Goal: Information Seeking & Learning: Check status

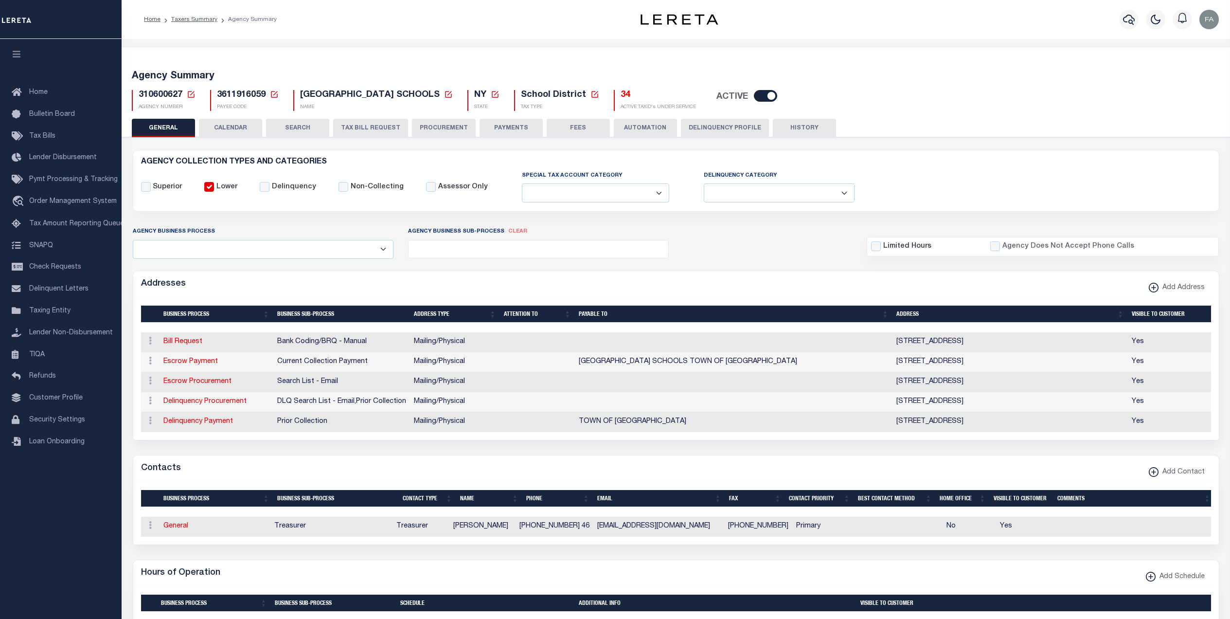
select select
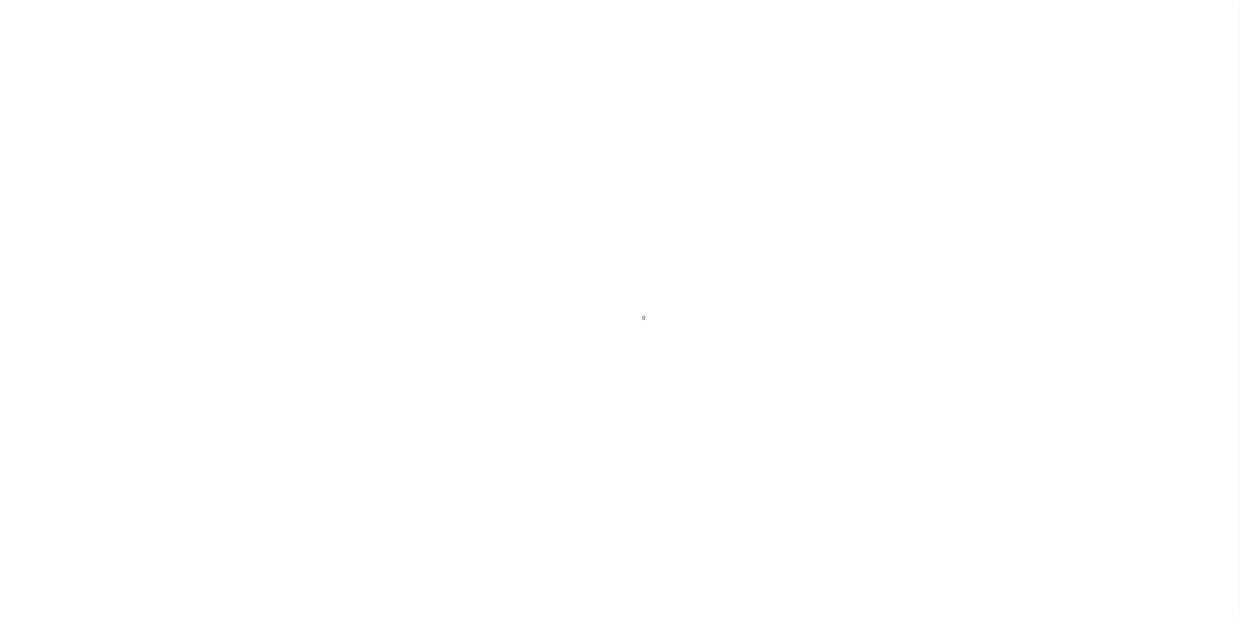
select select
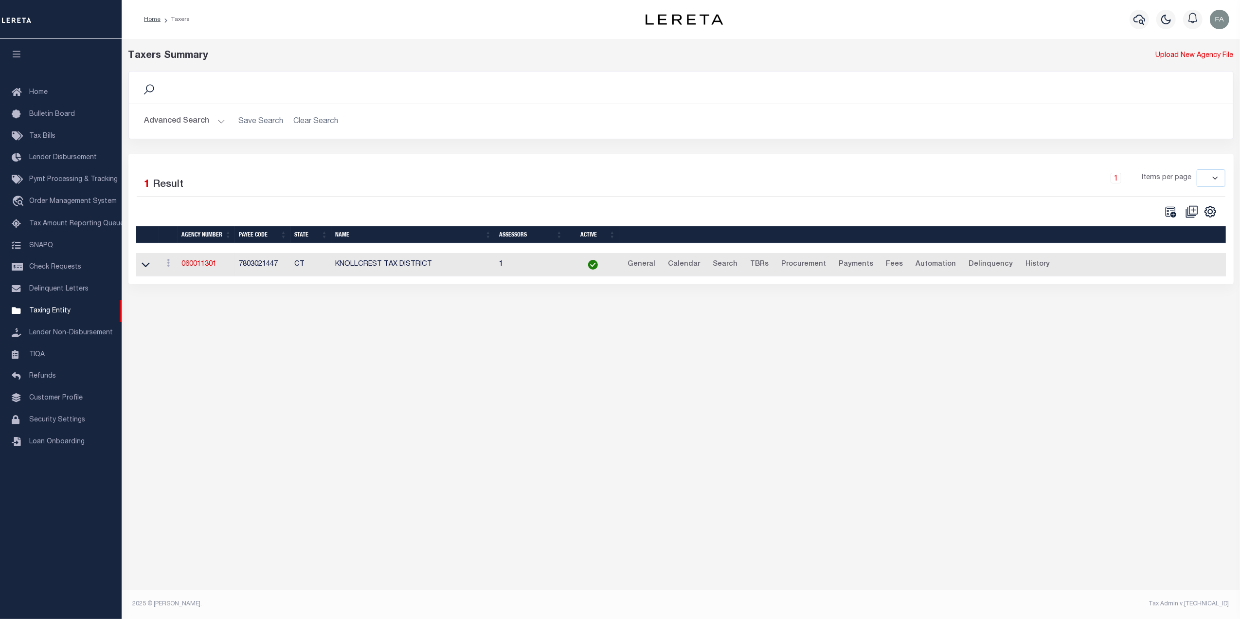
click at [218, 124] on button "Advanced Search" at bounding box center [184, 121] width 81 height 19
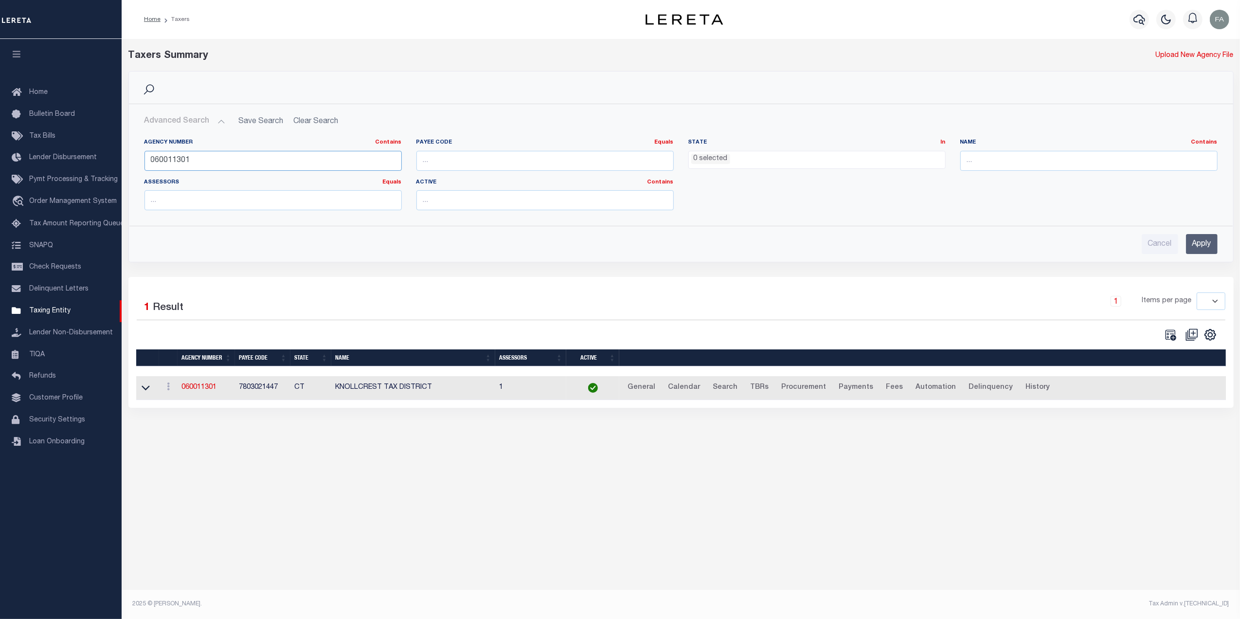
click at [260, 163] on input "060011301" at bounding box center [272, 161] width 257 height 20
paste input "170560204"
type input "170560204"
click at [1199, 243] on input "Apply" at bounding box center [1202, 244] width 32 height 20
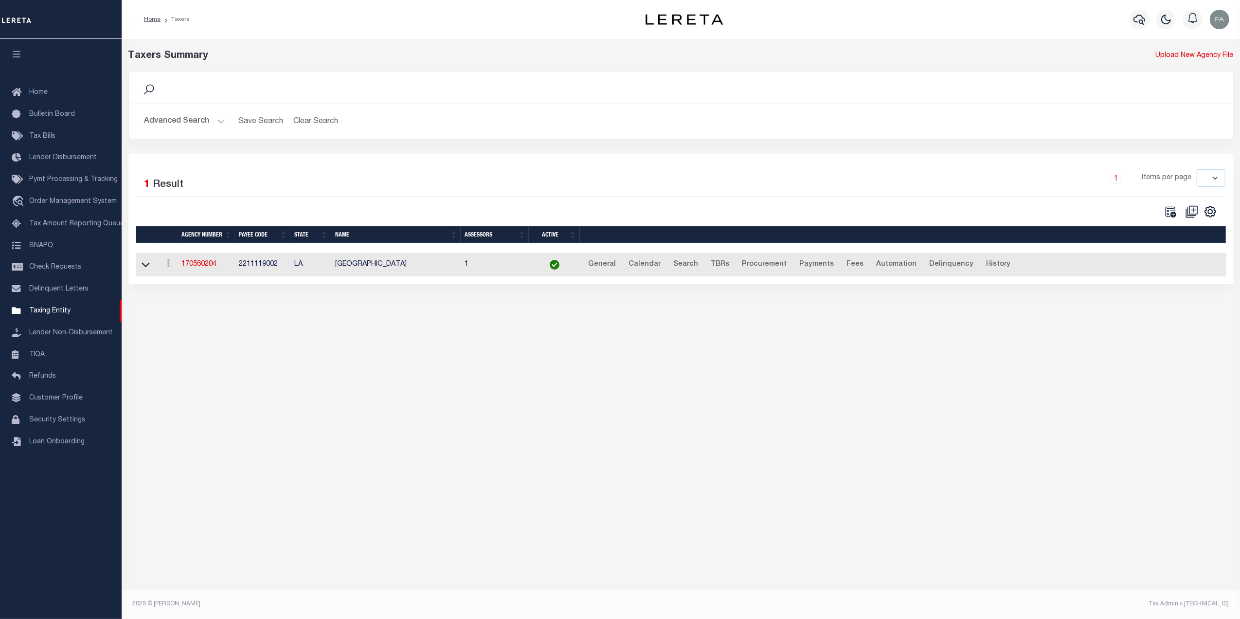
click at [150, 266] on link at bounding box center [145, 264] width 11 height 7
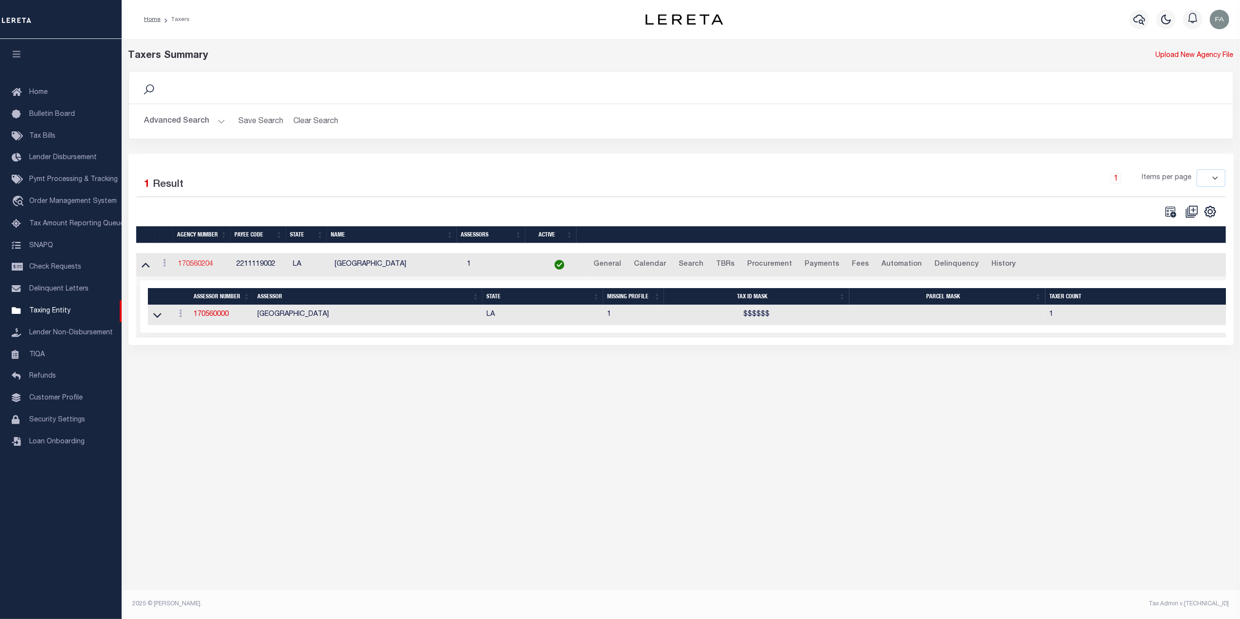
click at [213, 267] on link "170560204" at bounding box center [195, 264] width 35 height 7
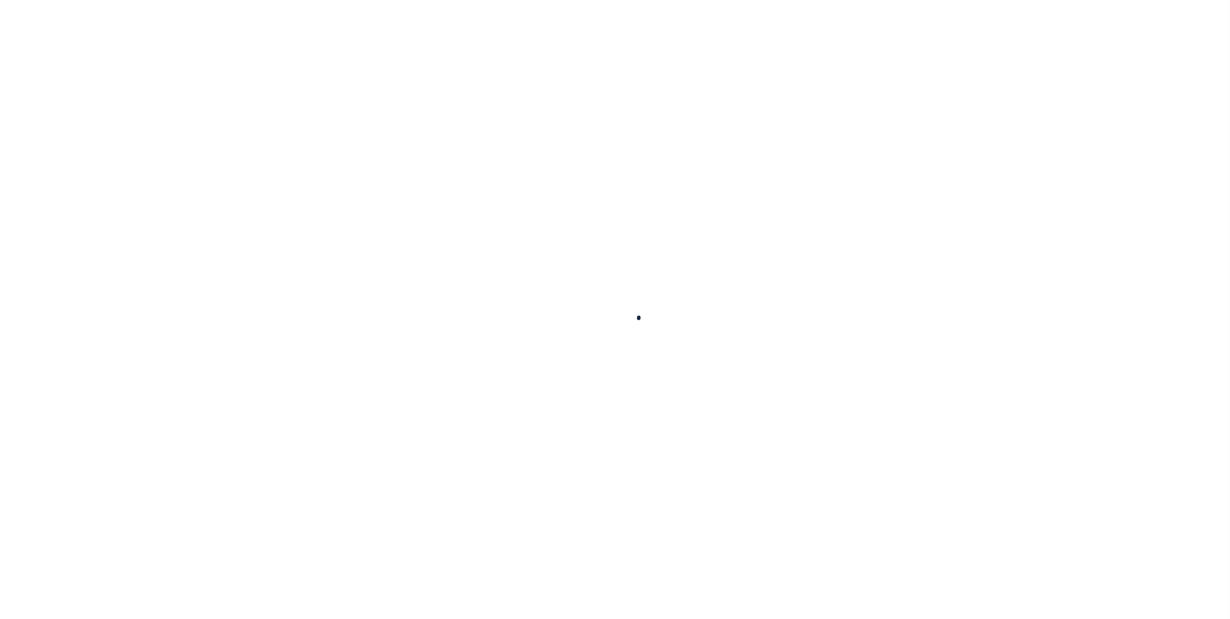
select select
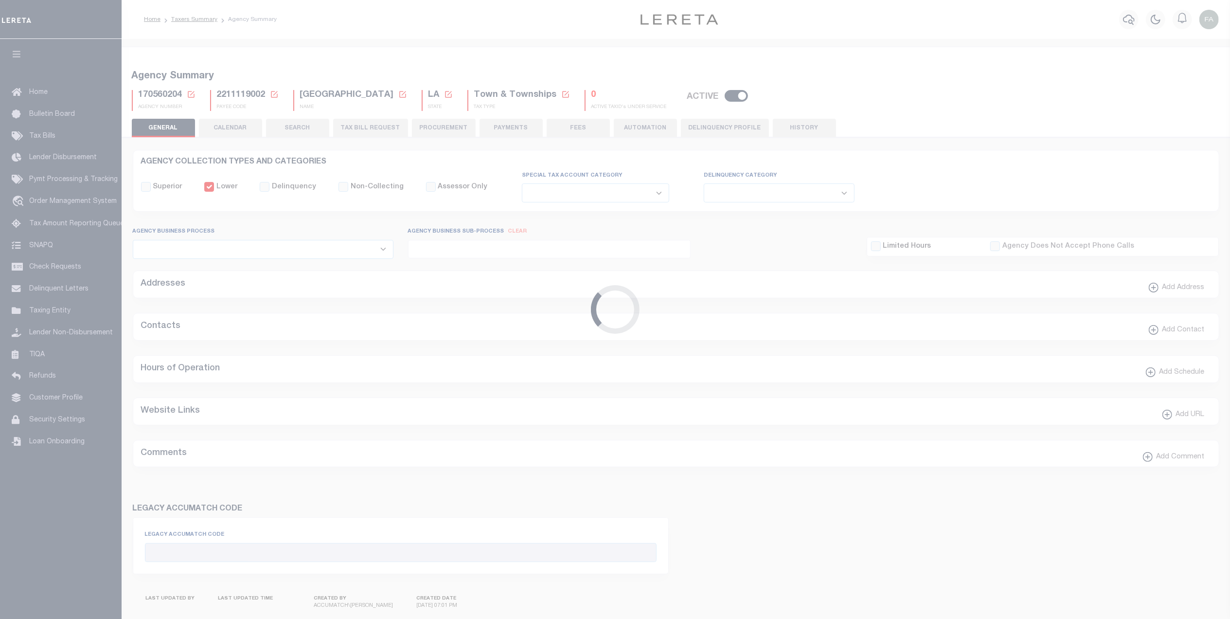
checkbox input "false"
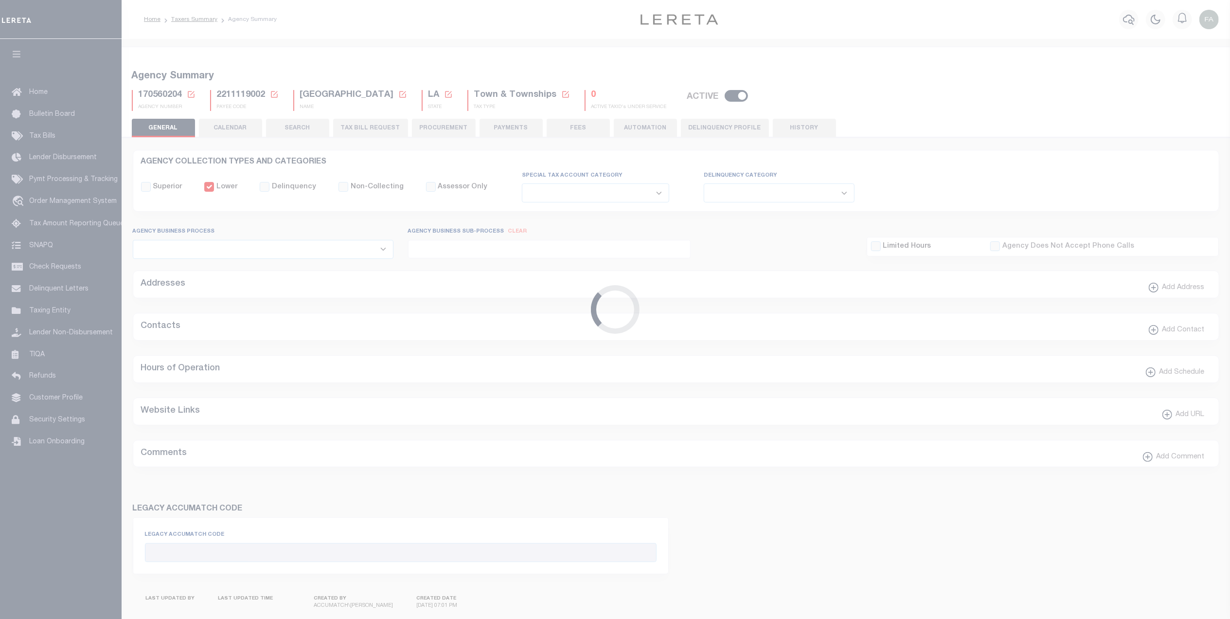
type input "2211119002"
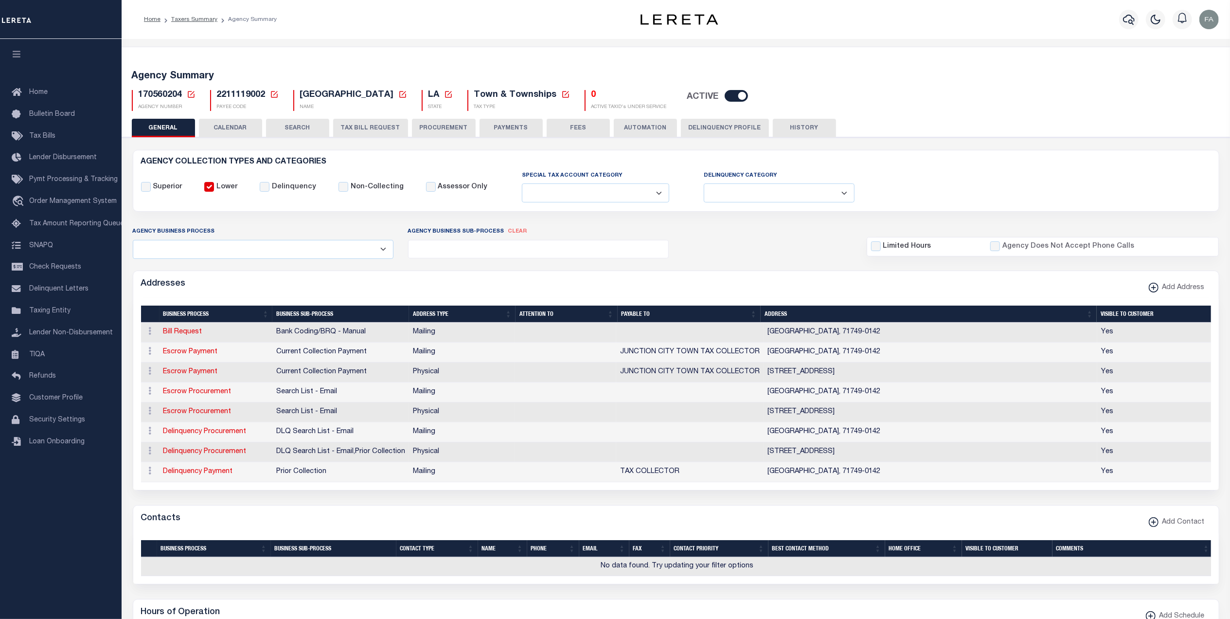
click at [238, 124] on button "CALENDAR" at bounding box center [230, 128] width 63 height 18
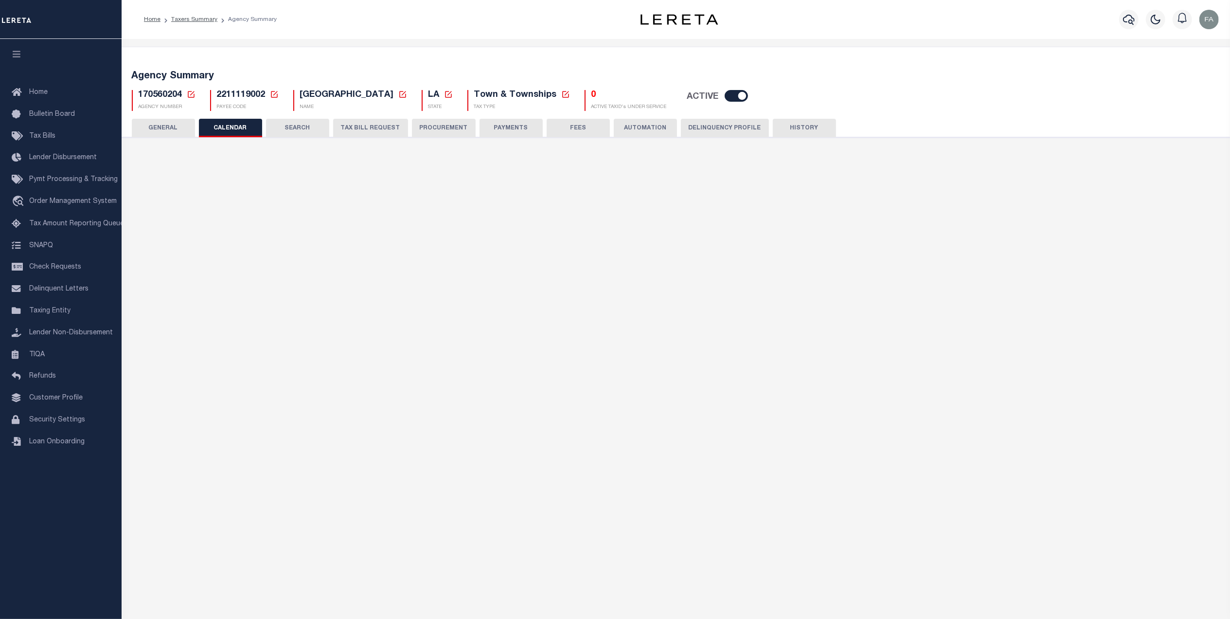
checkbox input "false"
type input "1"
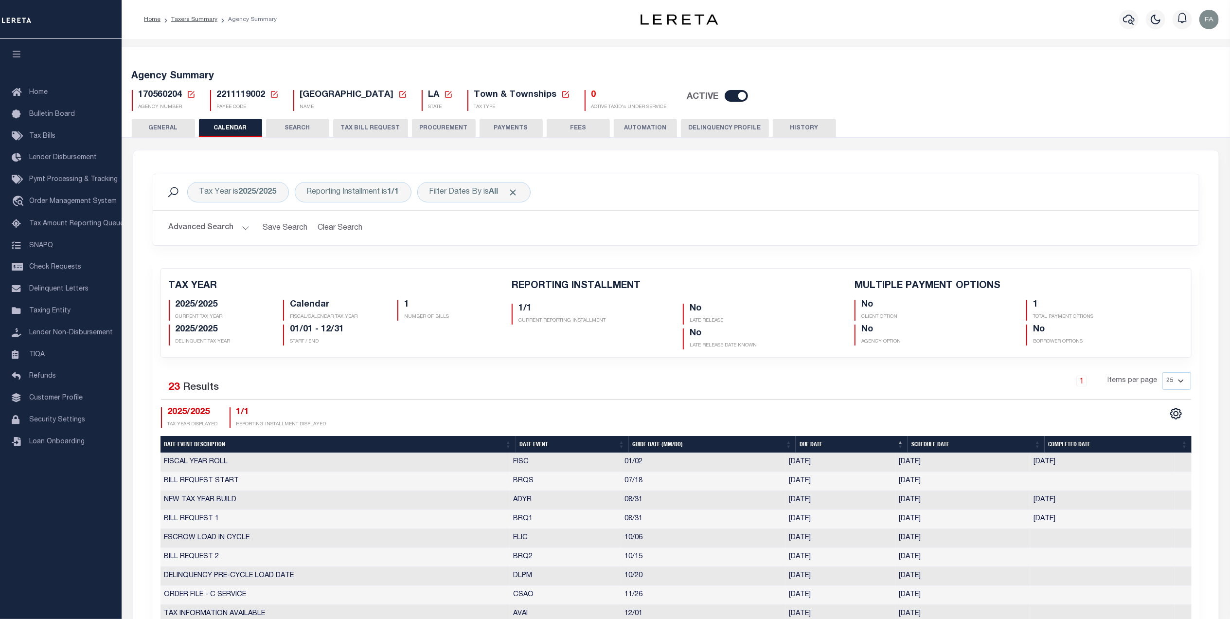
scroll to position [129, 0]
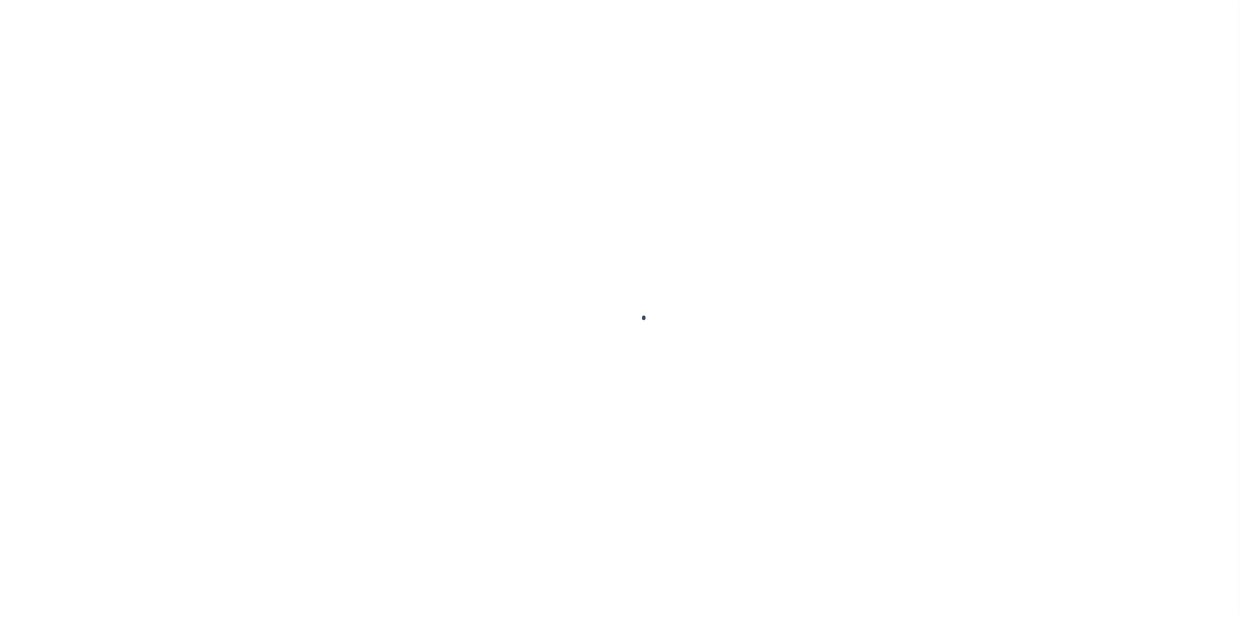
select select
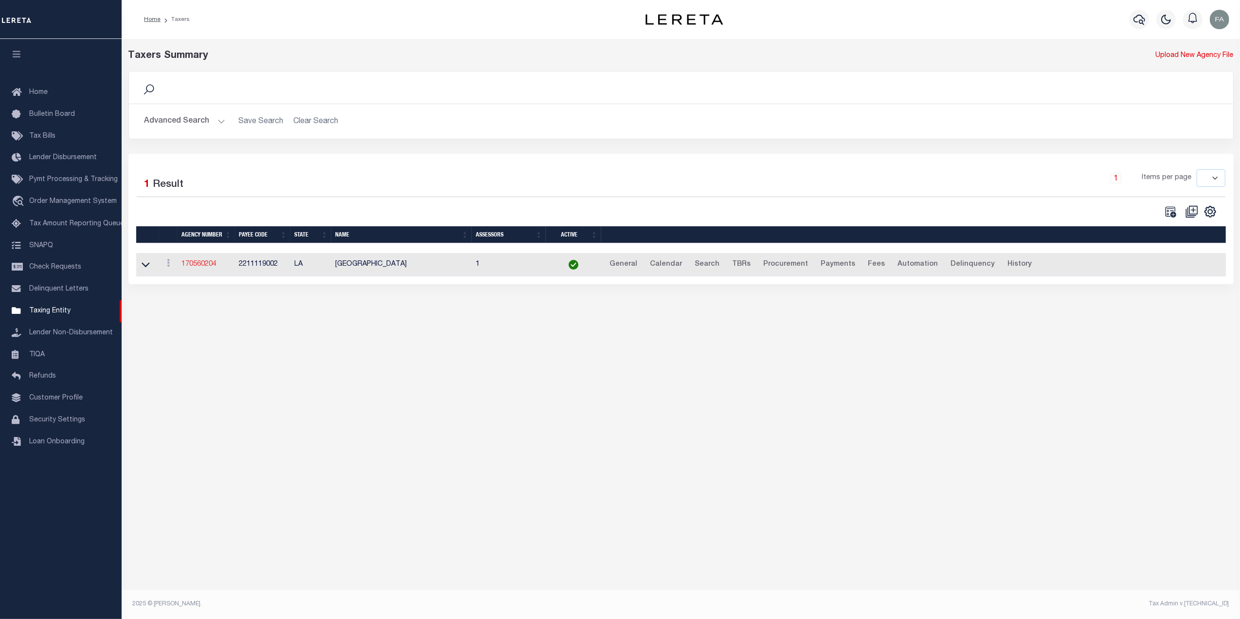
click at [206, 266] on link "170560204" at bounding box center [198, 264] width 35 height 7
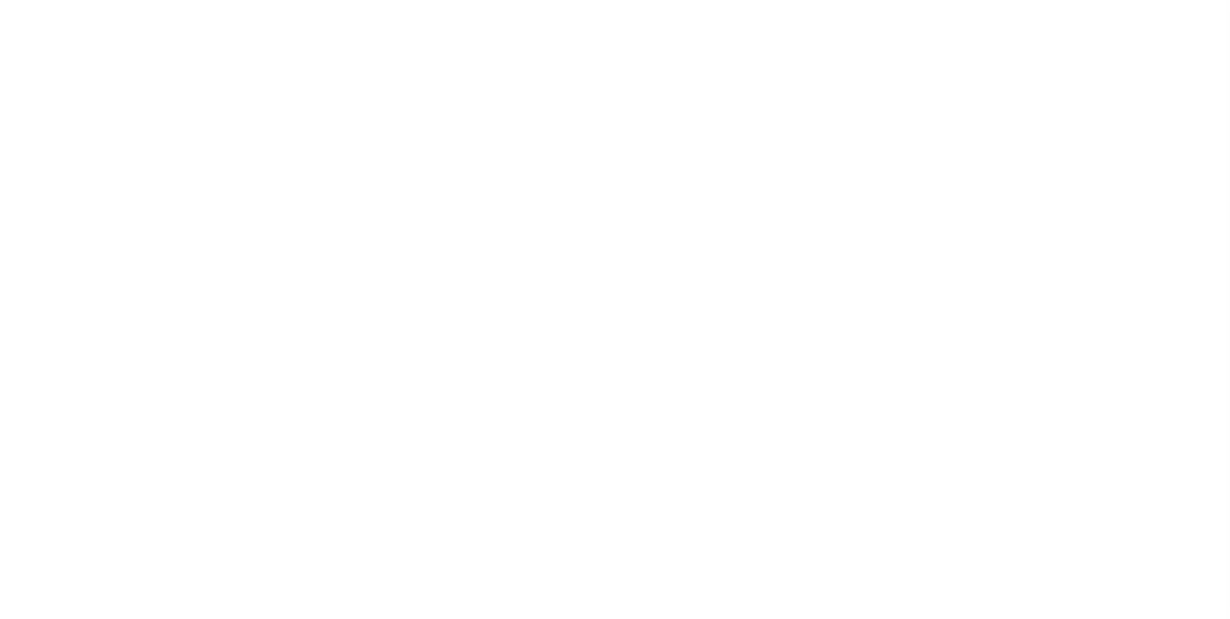
select select
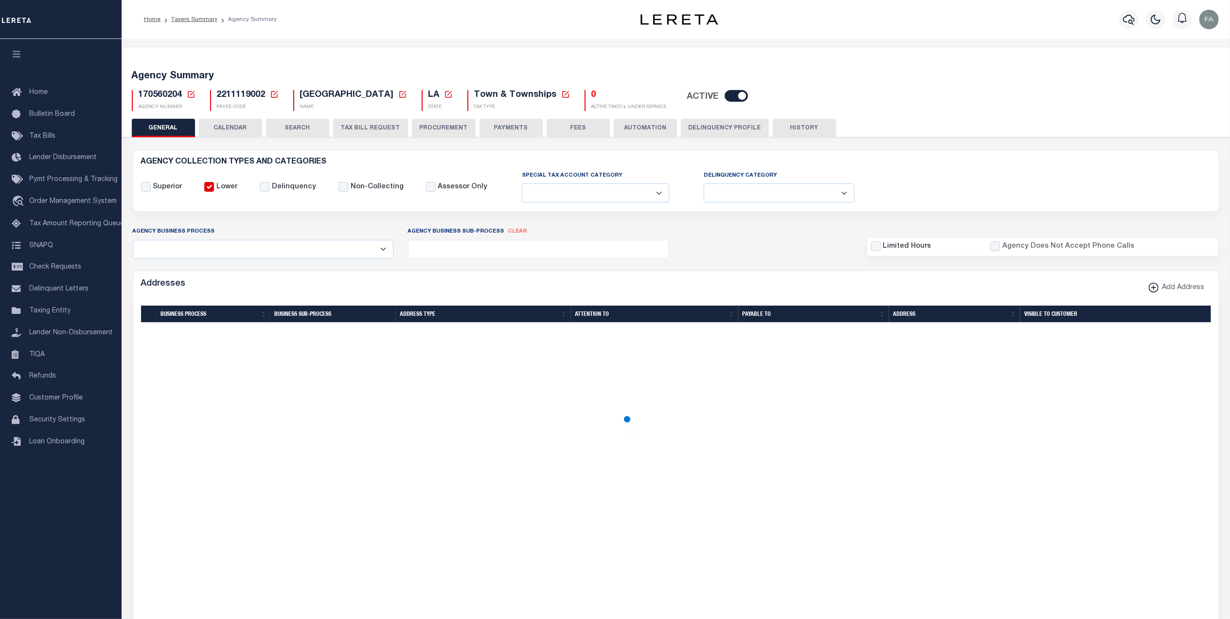
click at [351, 132] on button "TAX BILL REQUEST" at bounding box center [370, 128] width 75 height 18
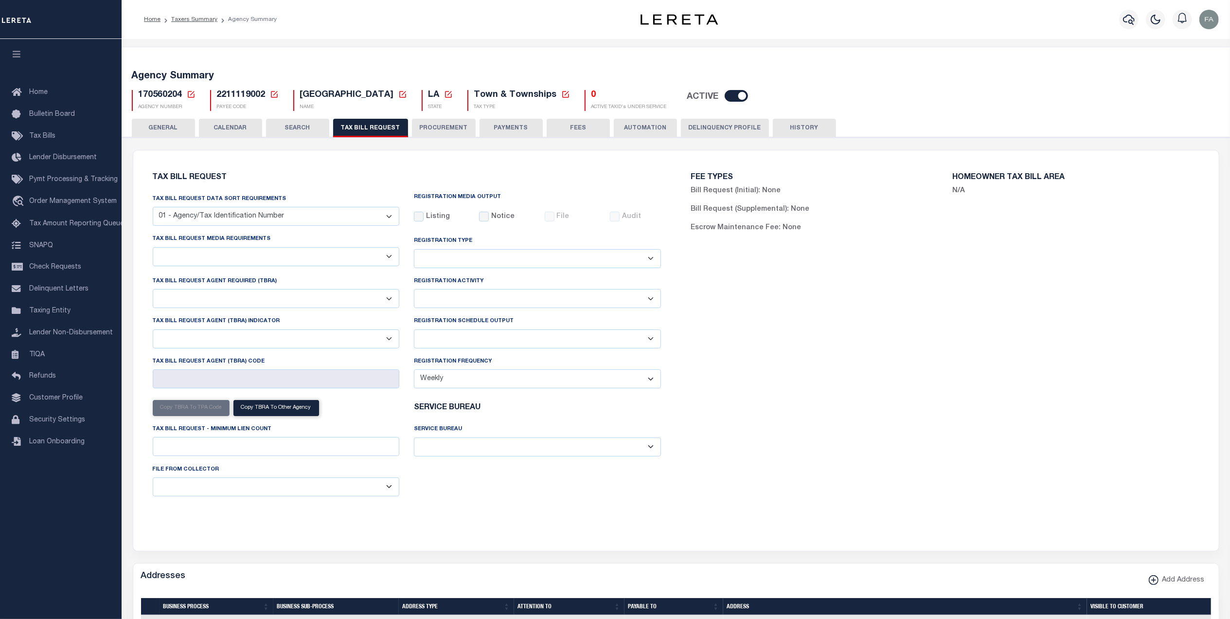
select select "18"
select select "false"
select select "1"
select select
click at [271, 341] on select "A - Agency requires both customer TBRA code and LERETA TBRA code. B - Agency re…" at bounding box center [276, 338] width 247 height 19
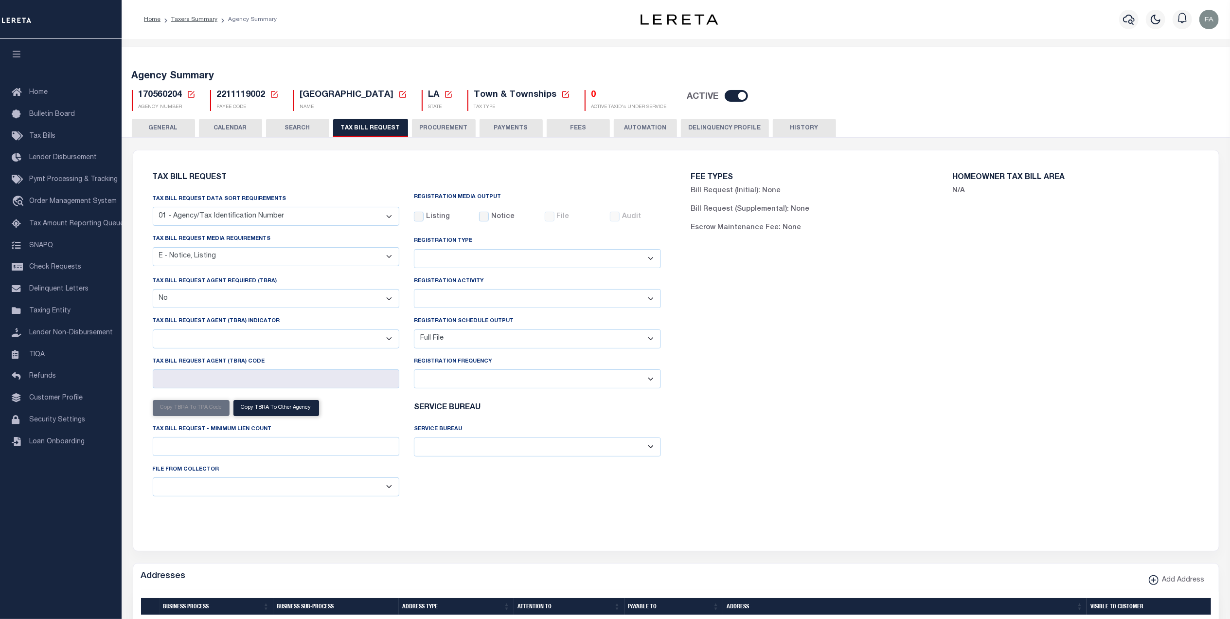
select select "13"
click at [153, 332] on select "A - Agency requires both customer TBRA code and LERETA TBRA code. B - Agency re…" at bounding box center [276, 338] width 247 height 19
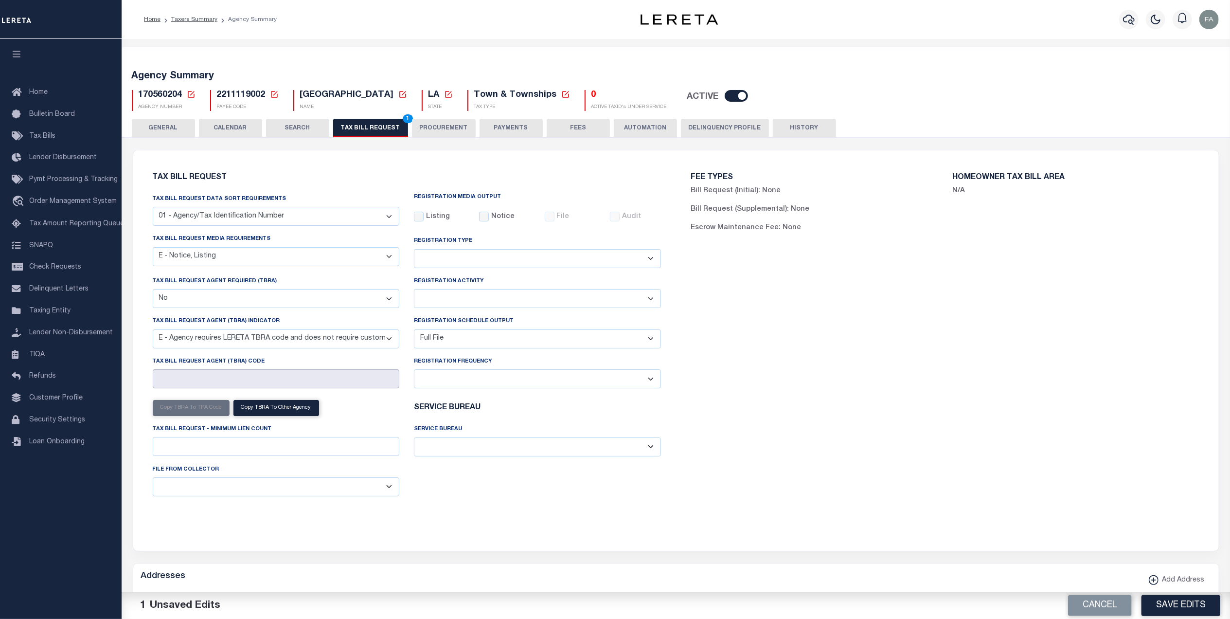
click at [334, 385] on input "Tax Bill Request Agent (TBRA) Code" at bounding box center [276, 378] width 247 height 19
click at [249, 386] on input "Tax Bill Request Agent (TBRA) Code" at bounding box center [276, 378] width 247 height 19
drag, startPoint x: 254, startPoint y: 300, endPoint x: 253, endPoint y: 308, distance: 8.3
click at [254, 300] on select "Yes No" at bounding box center [276, 298] width 247 height 19
select select "true"
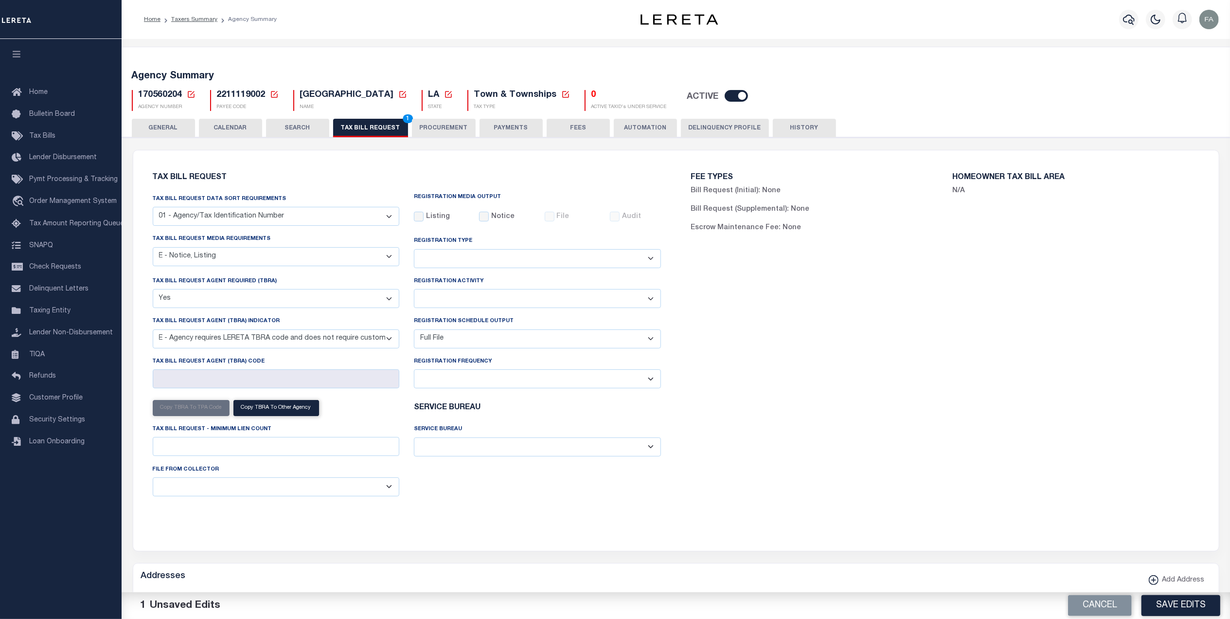
click at [153, 291] on select "Yes No" at bounding box center [276, 298] width 247 height 19
click at [220, 386] on input "Tax Bill Request Agent (TBRA) Code" at bounding box center [276, 378] width 247 height 19
type input "1122"
click at [436, 222] on label "Listing" at bounding box center [438, 217] width 24 height 11
click at [424, 221] on input "Listing" at bounding box center [419, 217] width 10 height 10
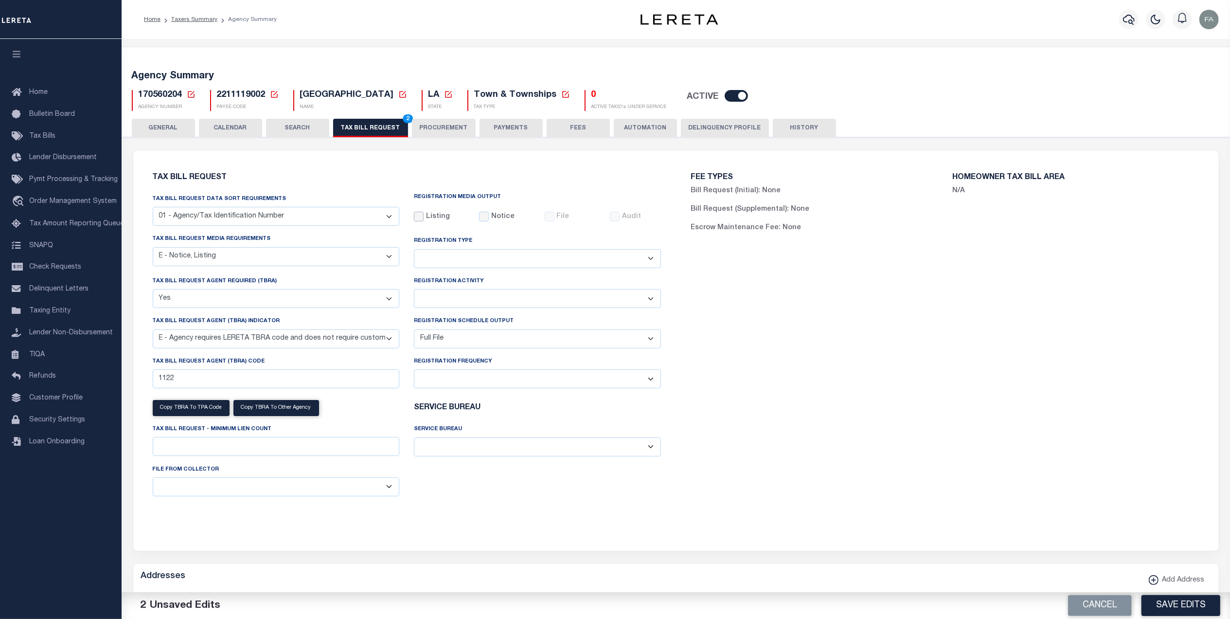
checkbox input "true"
click at [467, 265] on select "Adds and Deletes Adds Only Deletes Only" at bounding box center [537, 258] width 247 height 19
select select "2"
click at [414, 251] on select "Adds and Deletes Adds Only Deletes Only" at bounding box center [537, 258] width 247 height 19
click at [1115, 613] on button "Cancel" at bounding box center [1100, 605] width 64 height 21
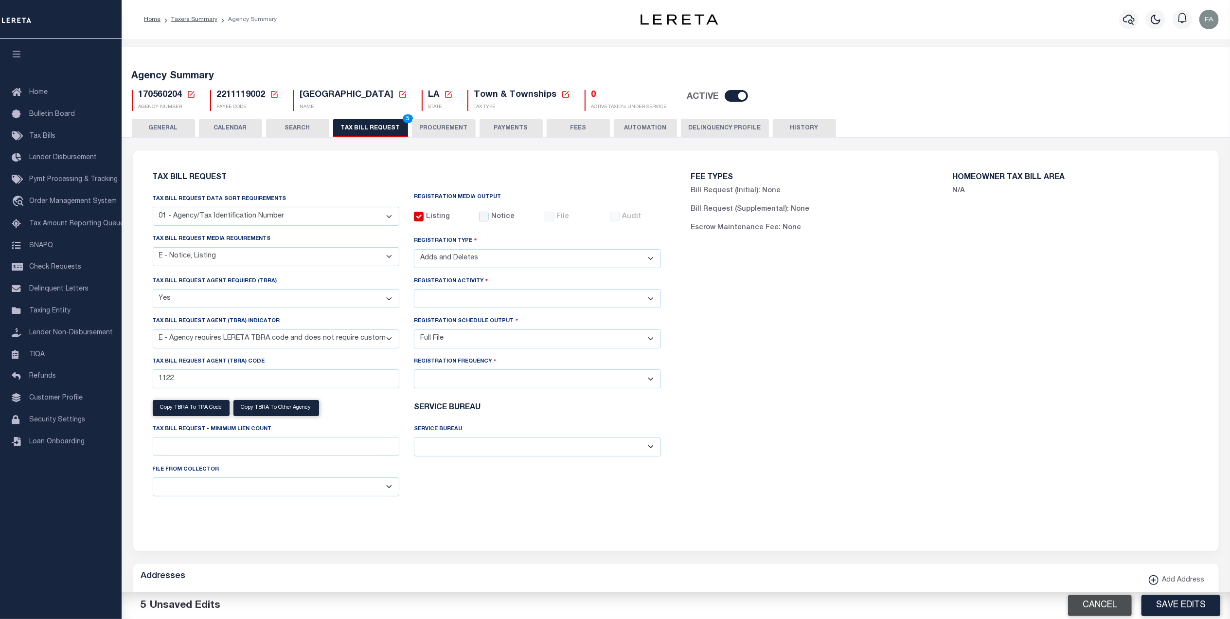
checkbox input "false"
select select
select select "false"
select select
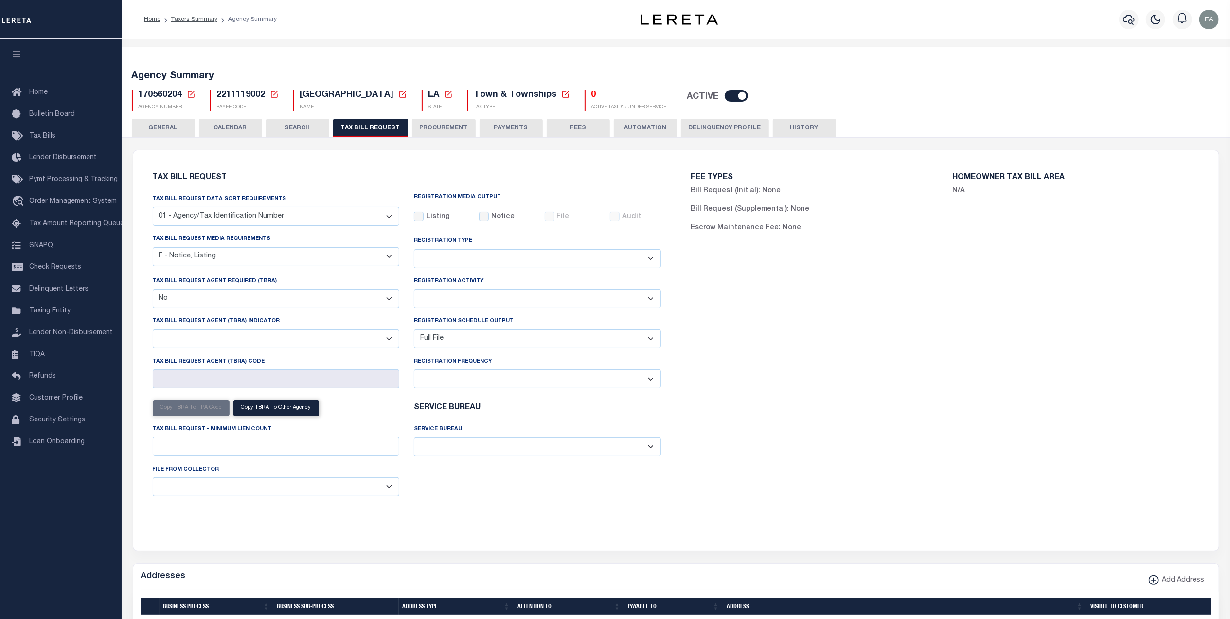
click at [156, 125] on button "GENERAL" at bounding box center [163, 128] width 63 height 18
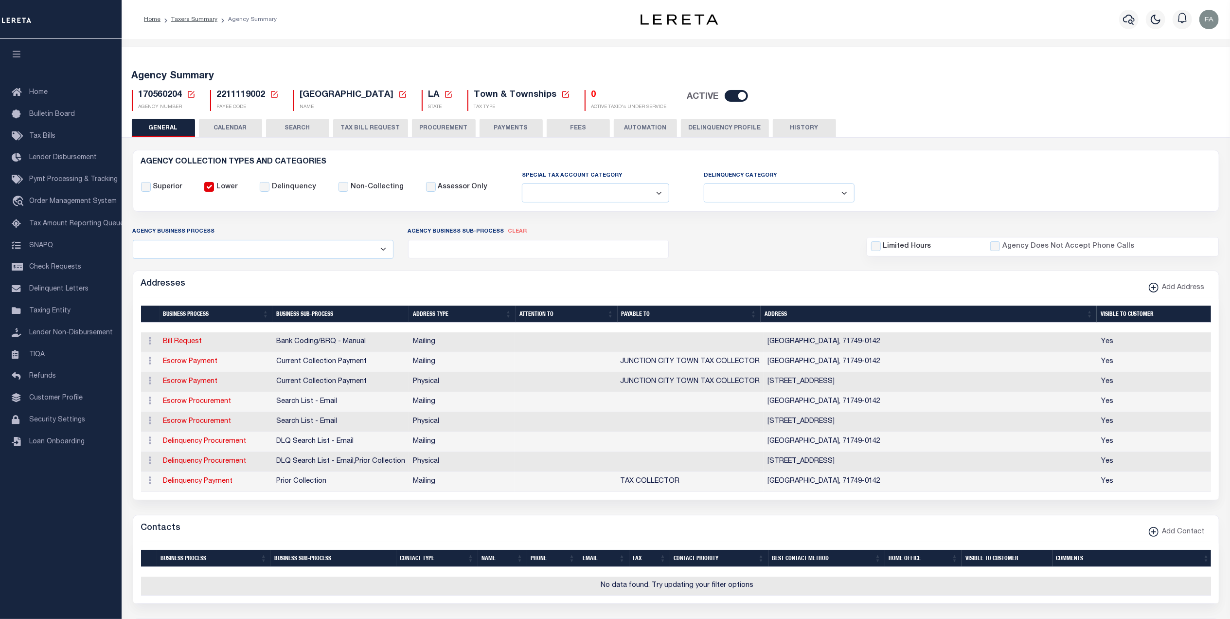
drag, startPoint x: 899, startPoint y: 345, endPoint x: 854, endPoint y: 347, distance: 44.3
click at [854, 347] on td "PO BOX 142 , JUNCTION CITY, AR, 71749-0142" at bounding box center [931, 342] width 334 height 20
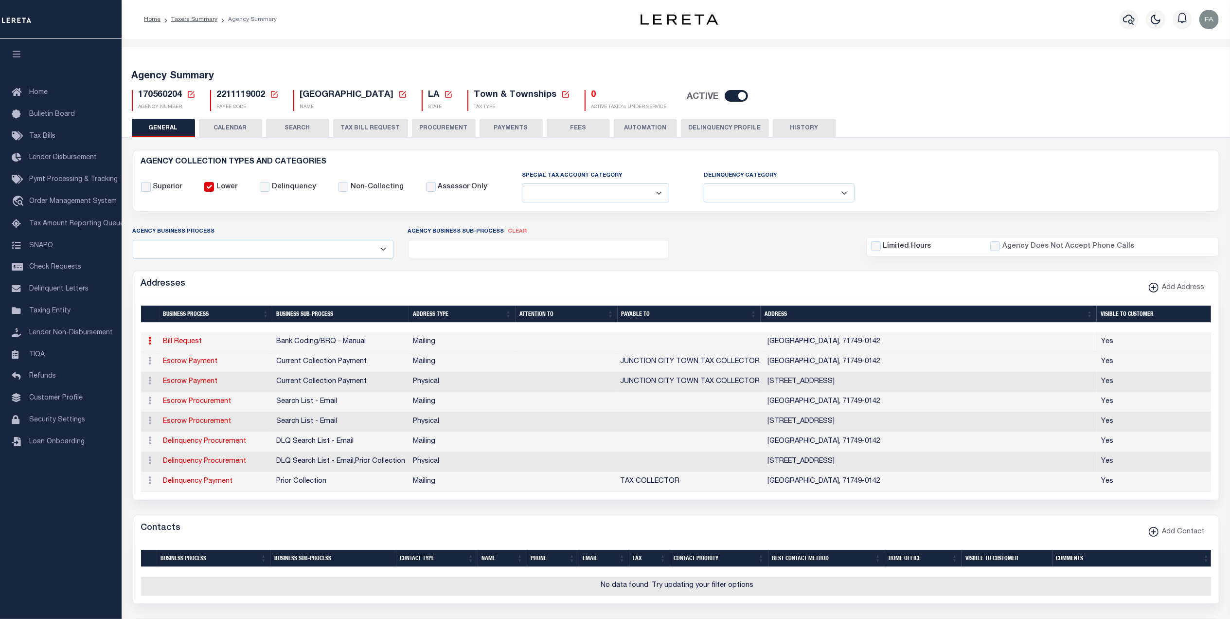
click at [878, 344] on td "PO BOX 142 , JUNCTION CITY, AR, 71749-0142" at bounding box center [931, 342] width 334 height 20
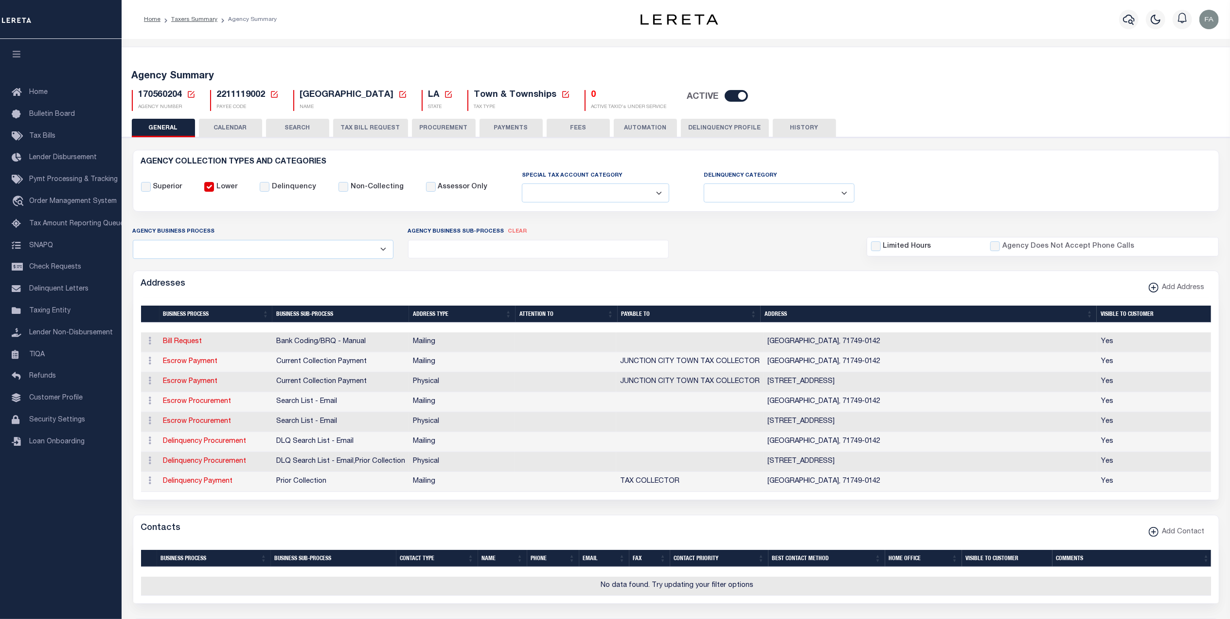
click at [233, 128] on button "CALENDAR" at bounding box center [230, 128] width 63 height 18
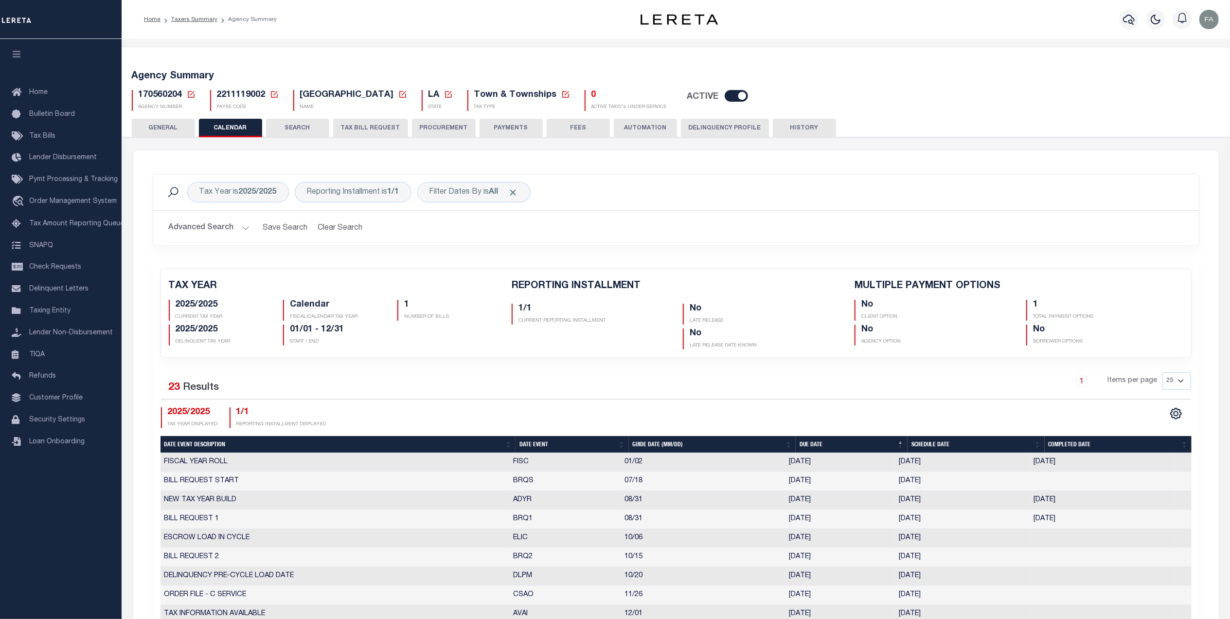
checkbox input "false"
type input "1"
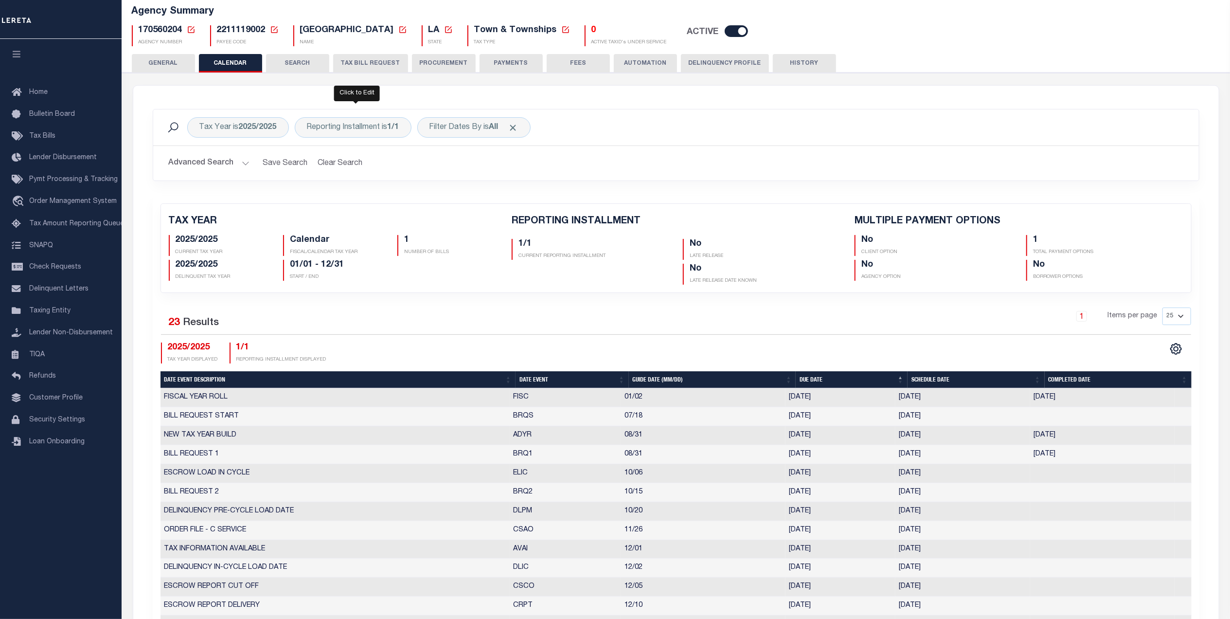
click at [302, 125] on div "Reporting Installment is 1/1" at bounding box center [353, 127] width 117 height 20
click at [311, 88] on div "Tax Year is 2025/2025 Reporting Installment is 1/1 Is Contains 1/1 Cancel Apply…" at bounding box center [676, 470] width 1086 height 769
click at [388, 63] on button "TAX BILL REQUEST" at bounding box center [370, 63] width 75 height 18
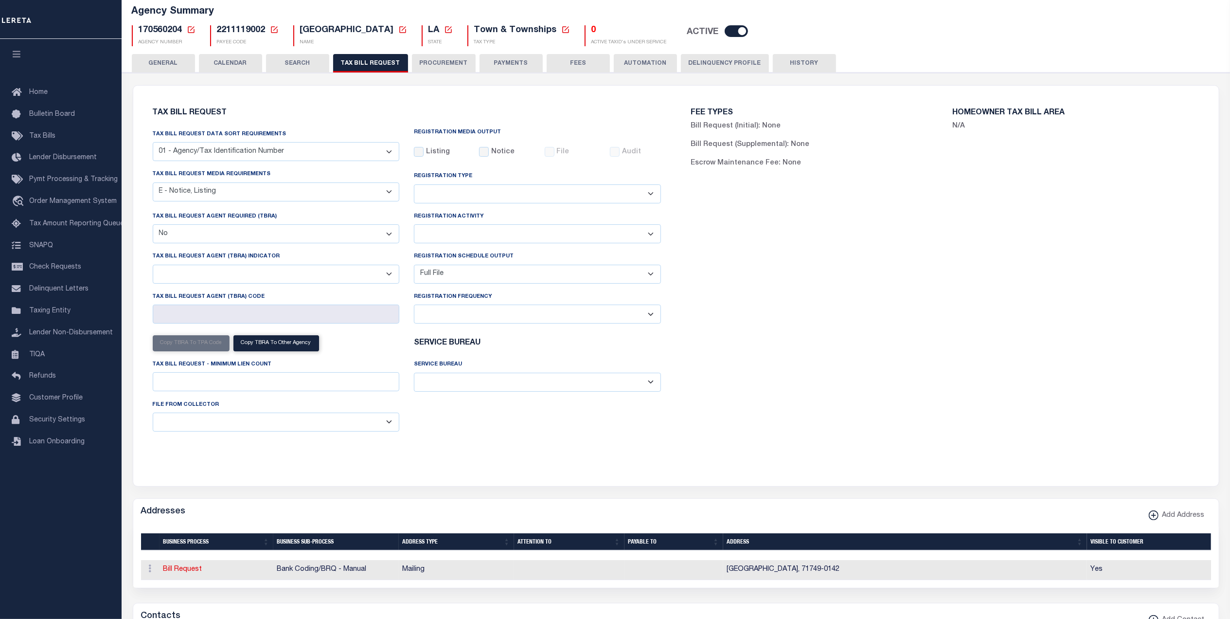
click at [304, 61] on button "SEARCH" at bounding box center [297, 63] width 63 height 18
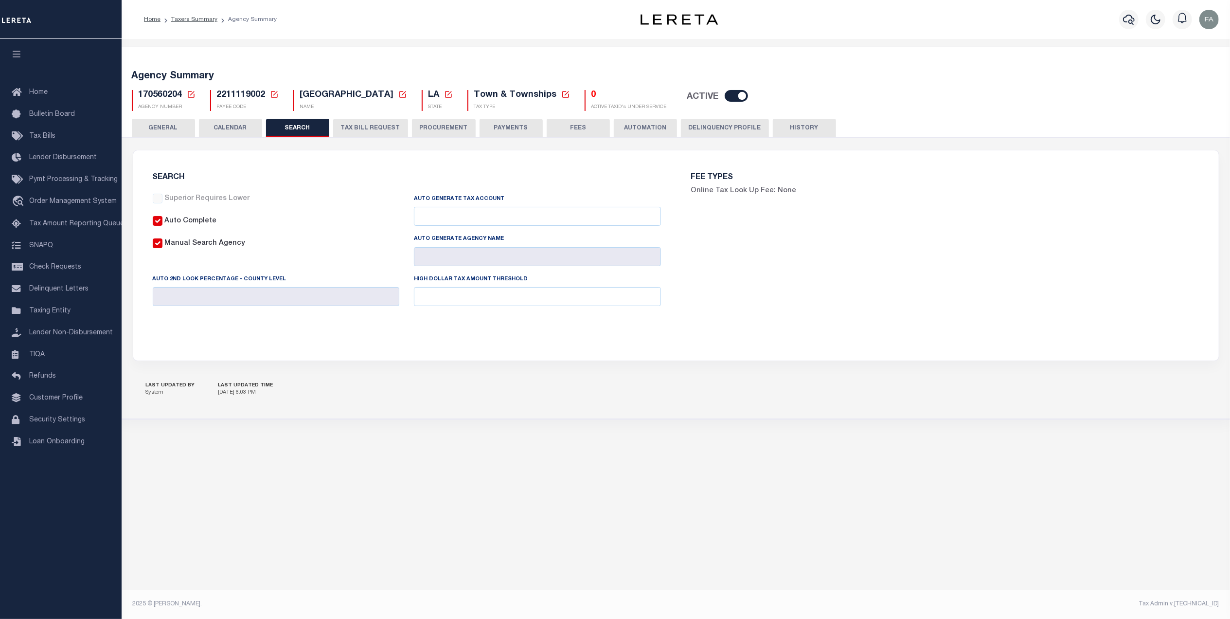
checkbox input "false"
type input "4000"
click at [182, 127] on button "GENERAL" at bounding box center [163, 128] width 63 height 18
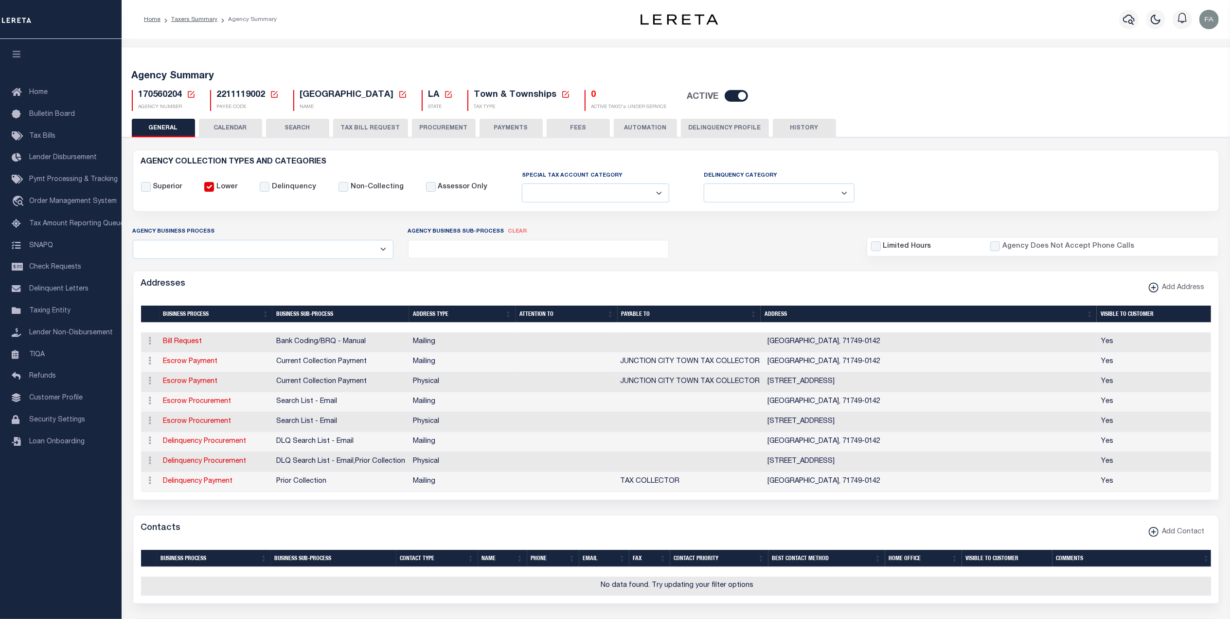
click at [294, 134] on button "SEARCH" at bounding box center [297, 128] width 63 height 18
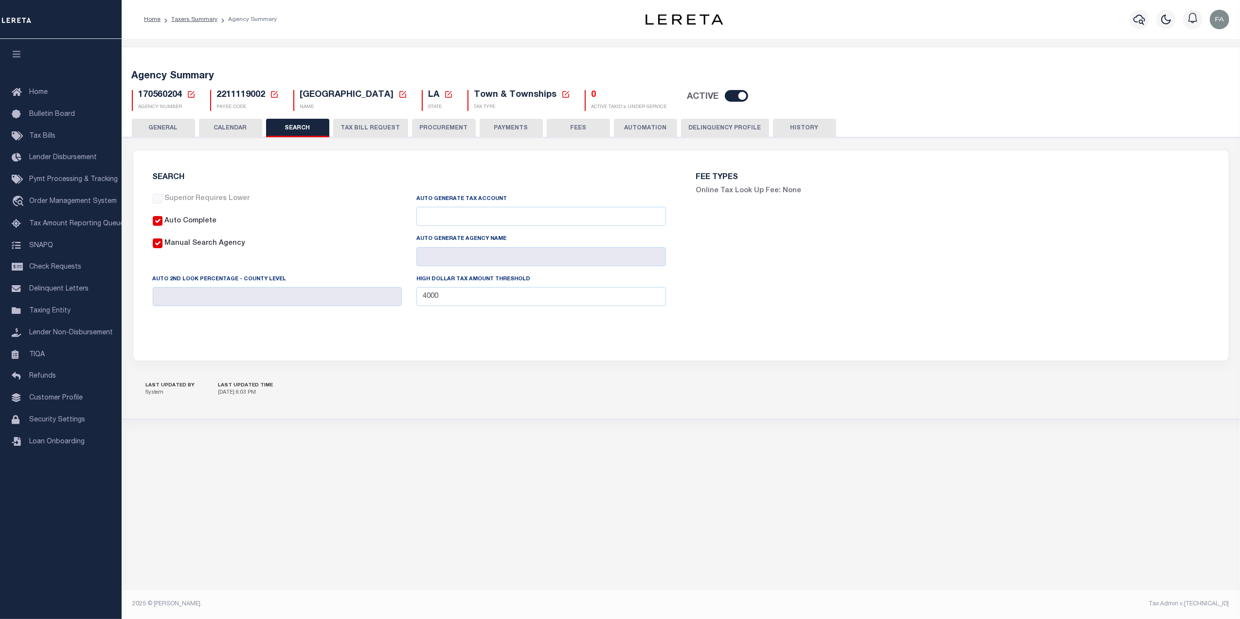
click at [183, 131] on button "GENERAL" at bounding box center [163, 128] width 63 height 18
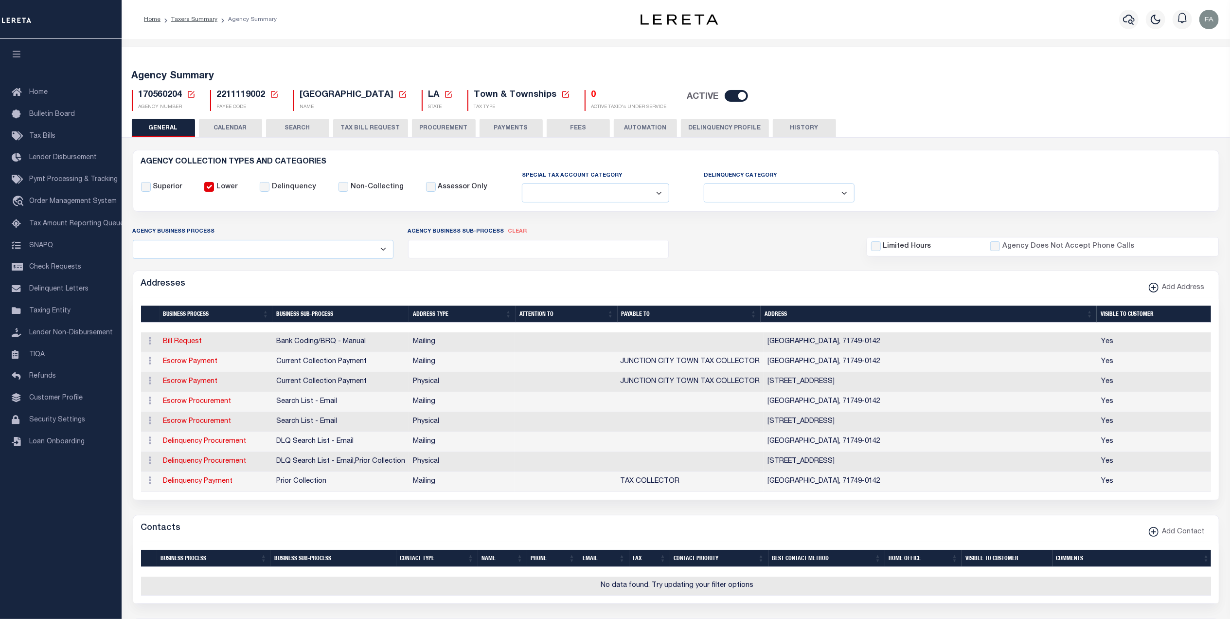
drag, startPoint x: 300, startPoint y: 91, endPoint x: 713, endPoint y: 63, distance: 414.3
click at [394, 97] on span "JUNCTION CITY TOWN" at bounding box center [347, 94] width 94 height 9
copy span "JUNCTION CITY TOWN"
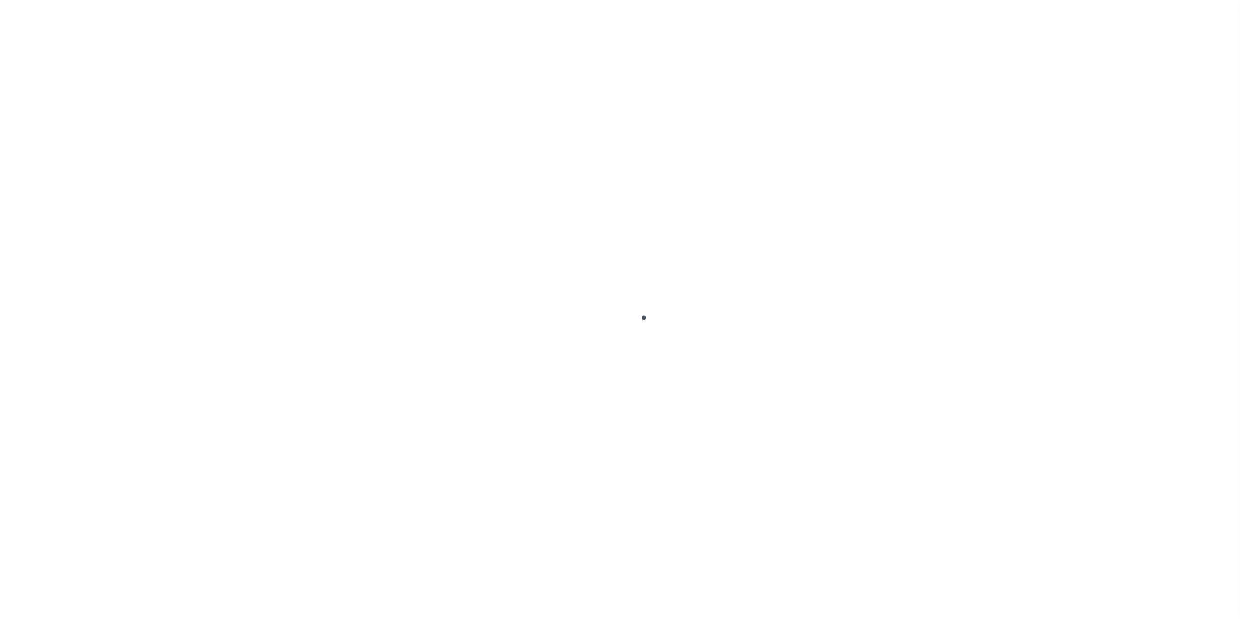
select select
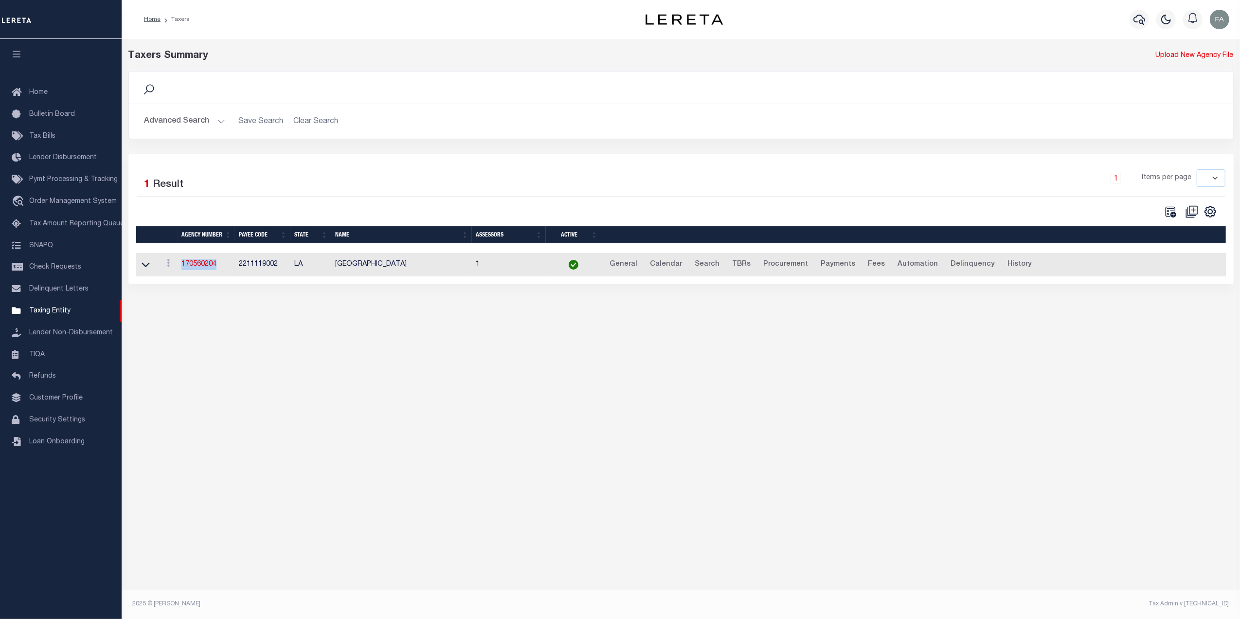
drag, startPoint x: 228, startPoint y: 267, endPoint x: 178, endPoint y: 262, distance: 50.8
click at [178, 262] on td "170560204" at bounding box center [206, 265] width 57 height 24
copy link "170560204"
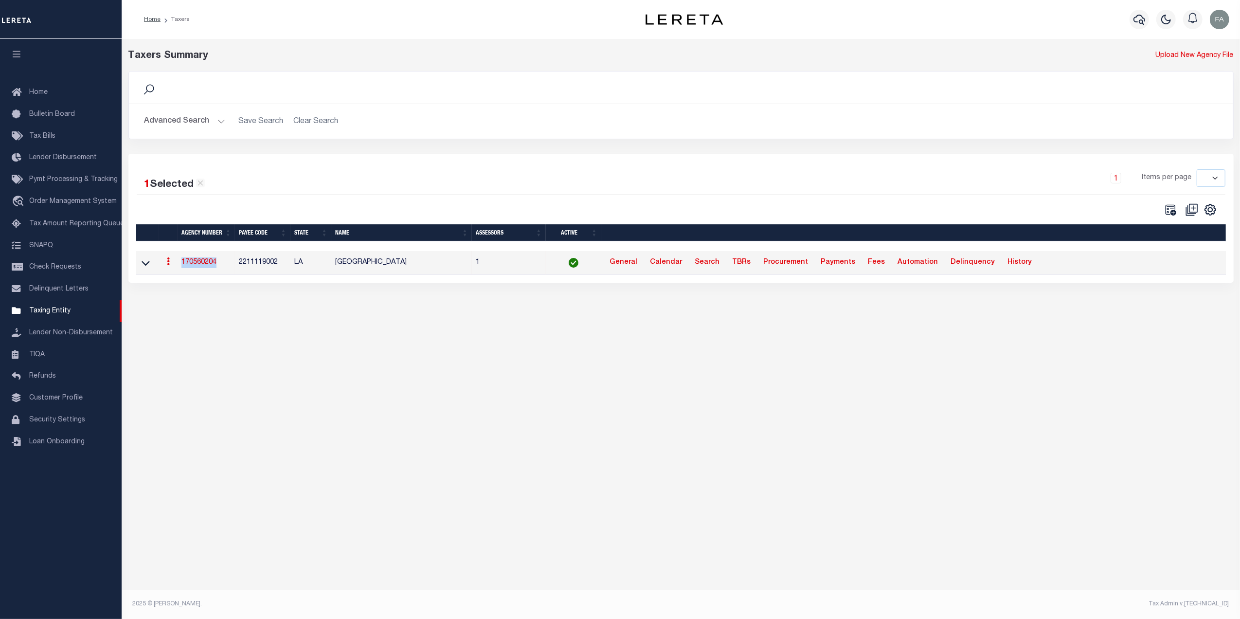
click at [171, 125] on button "Advanced Search" at bounding box center [184, 121] width 81 height 19
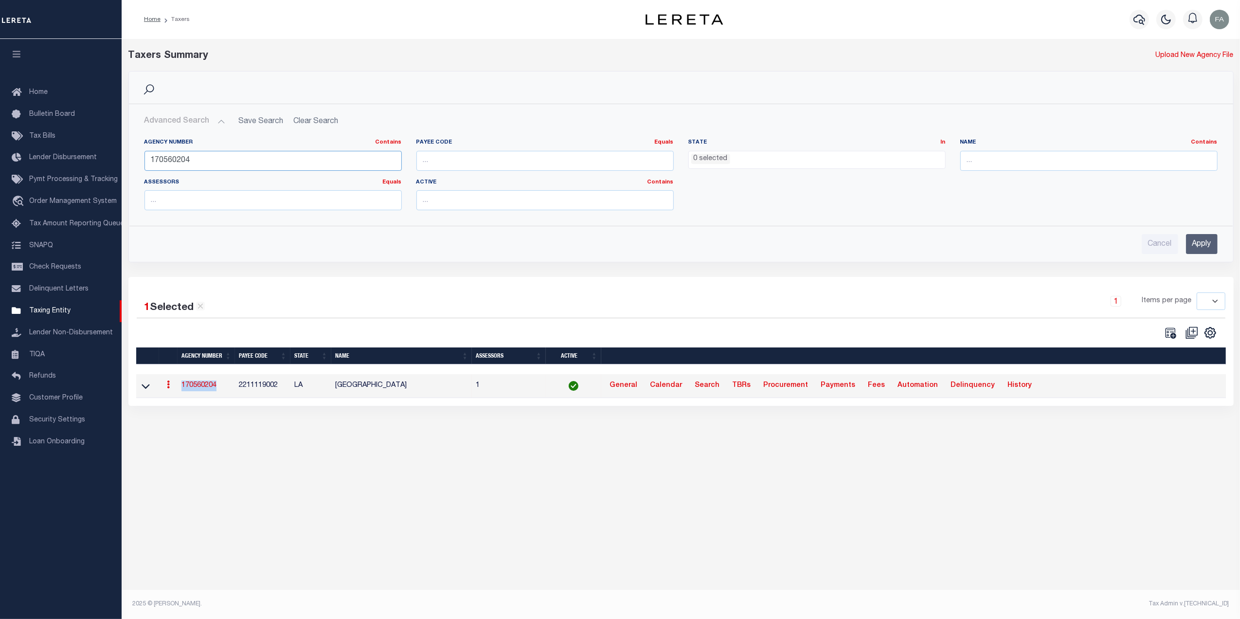
click at [330, 166] on input "170560204" at bounding box center [272, 161] width 257 height 20
paste input "350340000"
type input "350340000"
click at [1187, 244] on input "Apply" at bounding box center [1202, 244] width 32 height 20
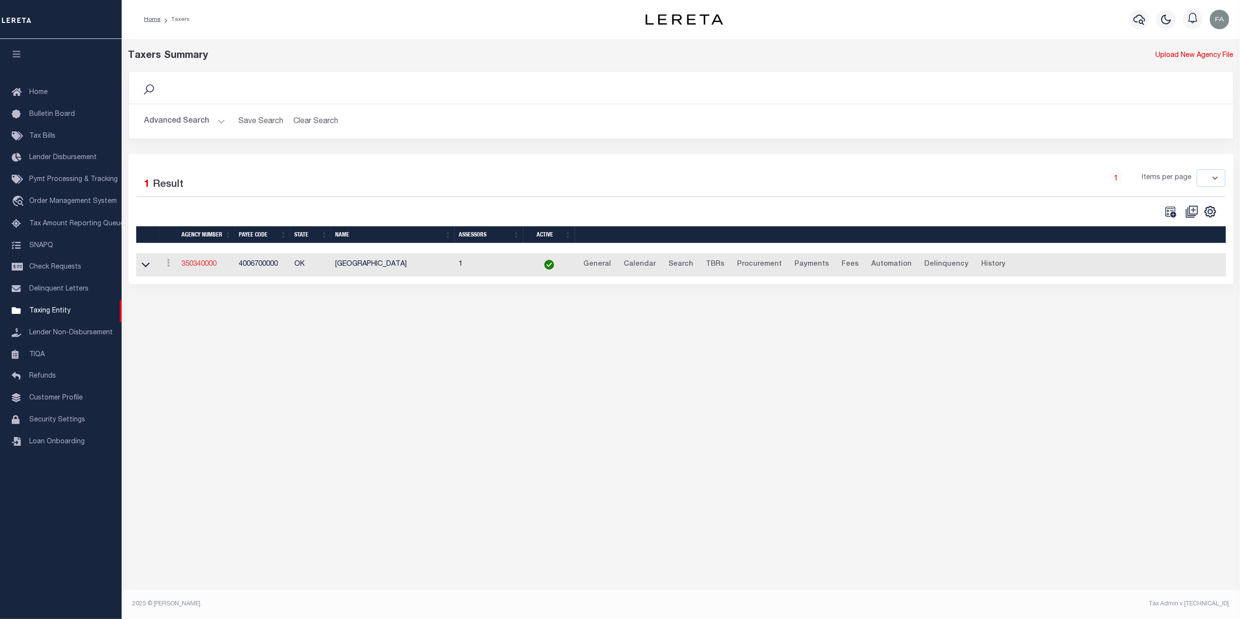
click at [196, 264] on link "350340000" at bounding box center [198, 264] width 35 height 7
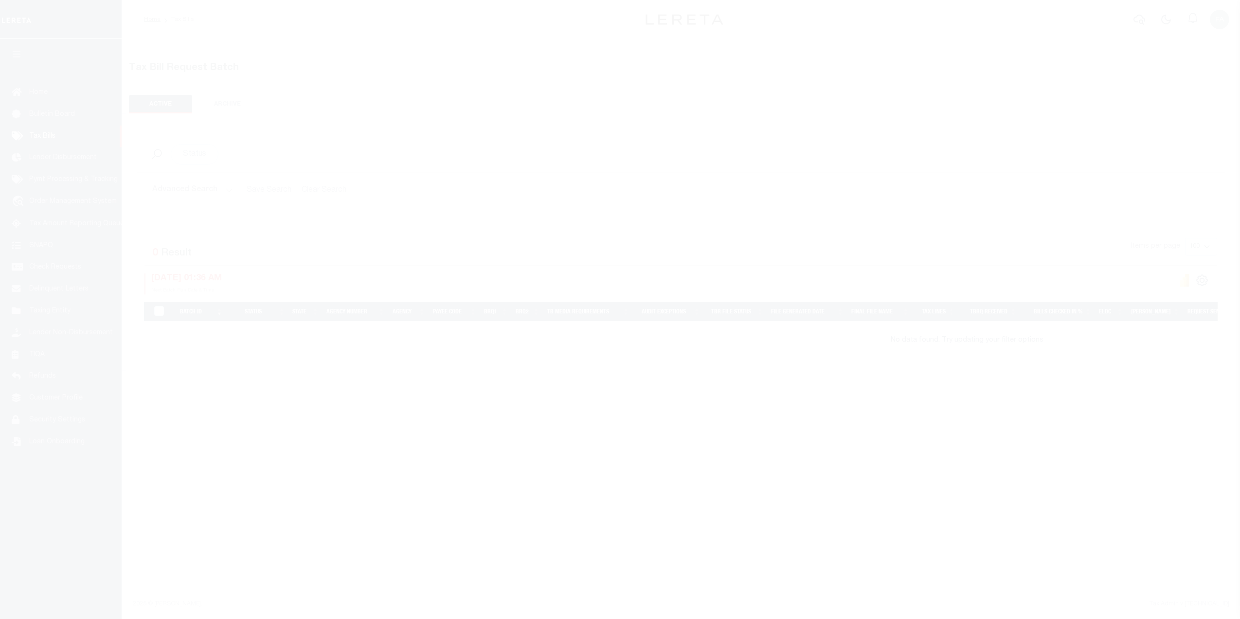
select select
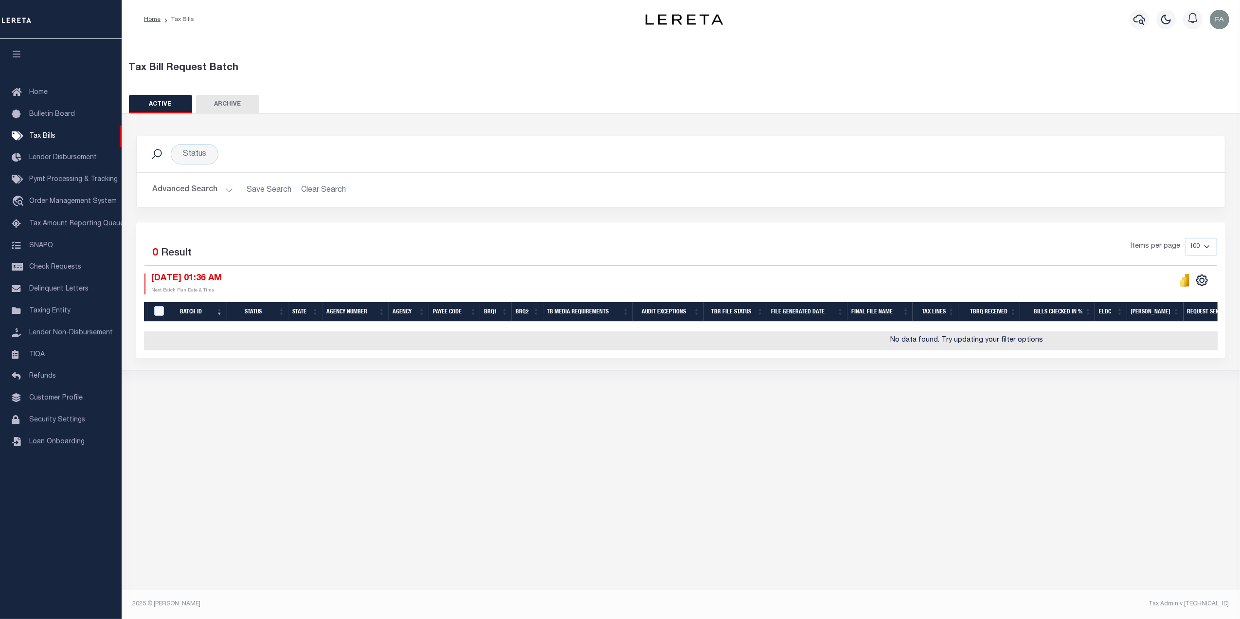
click at [196, 193] on button "Advanced Search" at bounding box center [192, 189] width 81 height 19
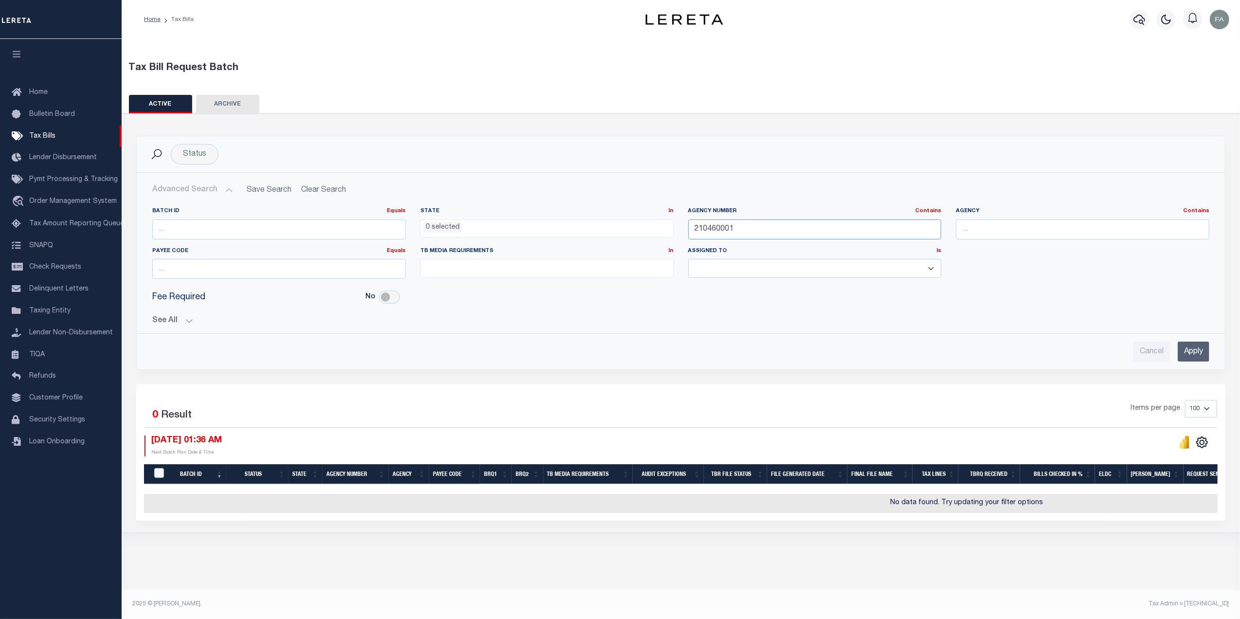
click at [730, 228] on input "210460001" at bounding box center [814, 229] width 253 height 20
paste input "170560204"
type input "170560204"
click at [1185, 343] on input "Apply" at bounding box center [1193, 351] width 32 height 20
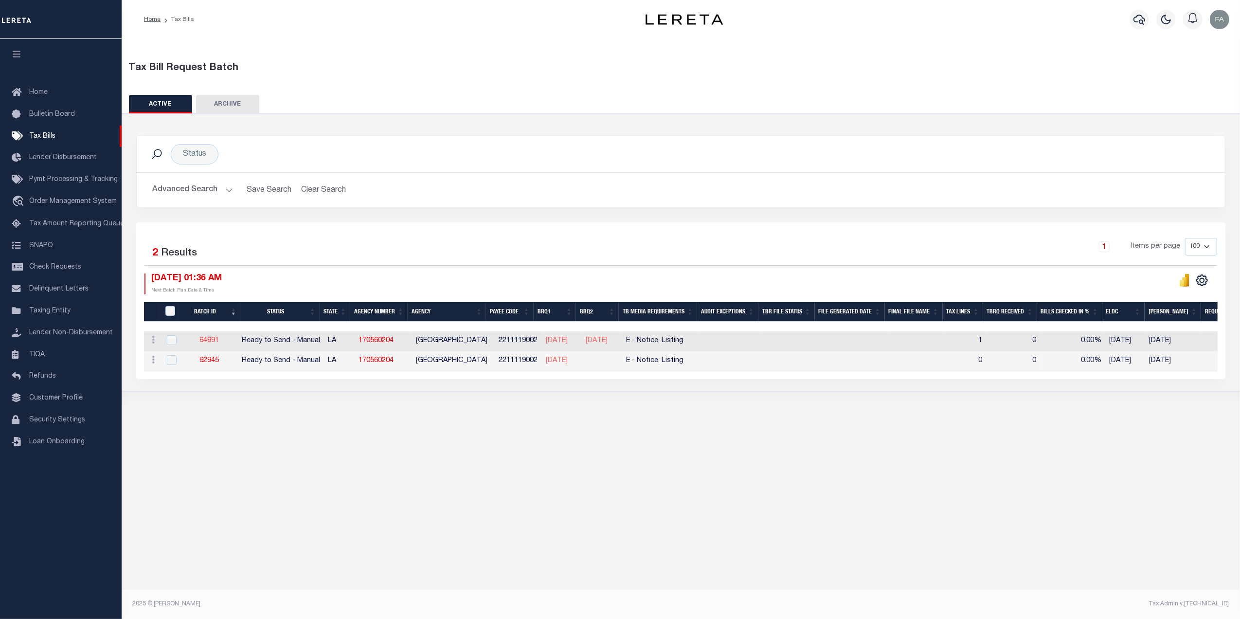
click at [213, 339] on link "64991" at bounding box center [208, 340] width 19 height 7
select select "RTS"
type input "No"
select select "18"
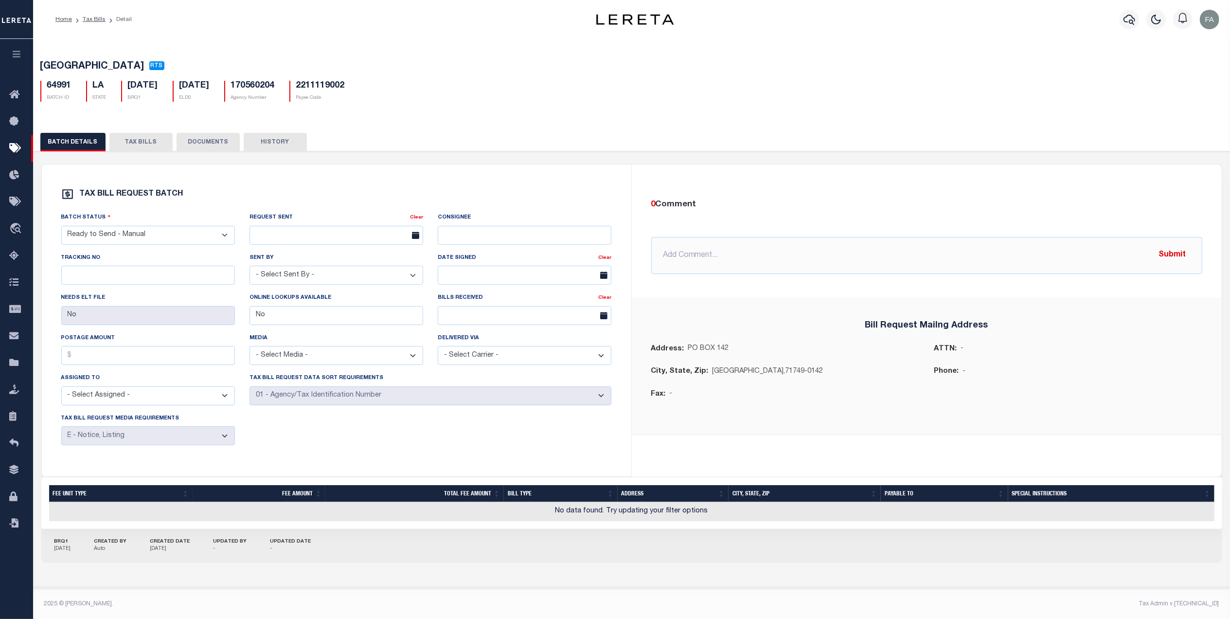
click at [129, 145] on button "TAX BILLS" at bounding box center [140, 142] width 63 height 18
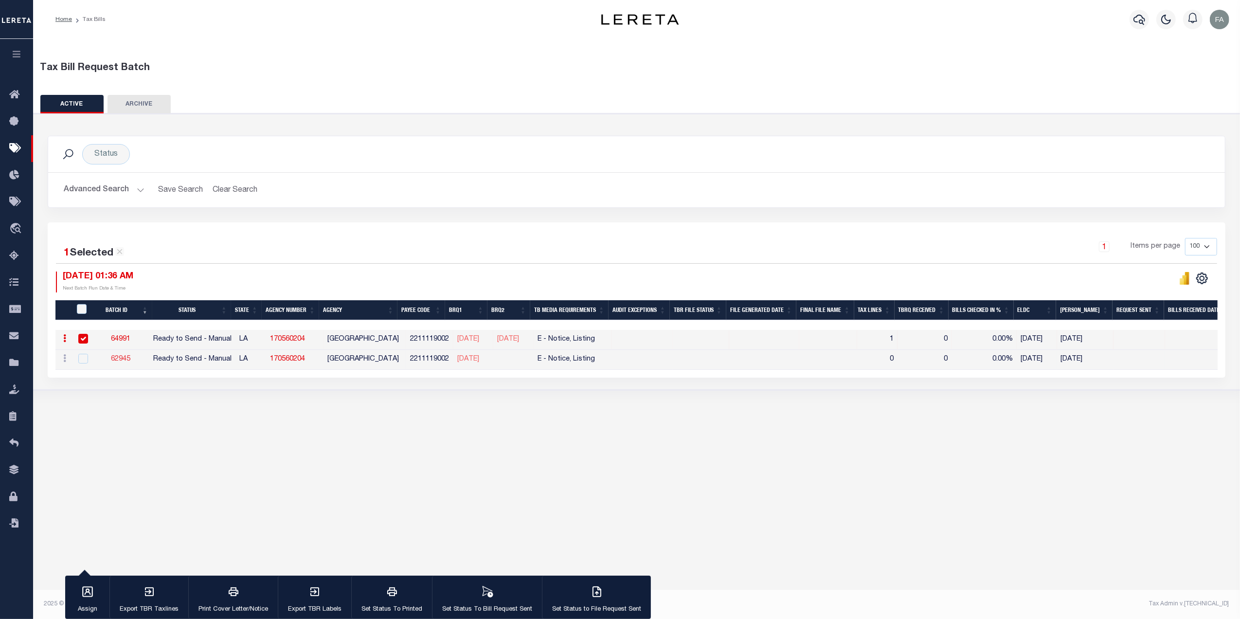
click at [122, 362] on link "62945" at bounding box center [120, 359] width 19 height 7
checkbox input "true"
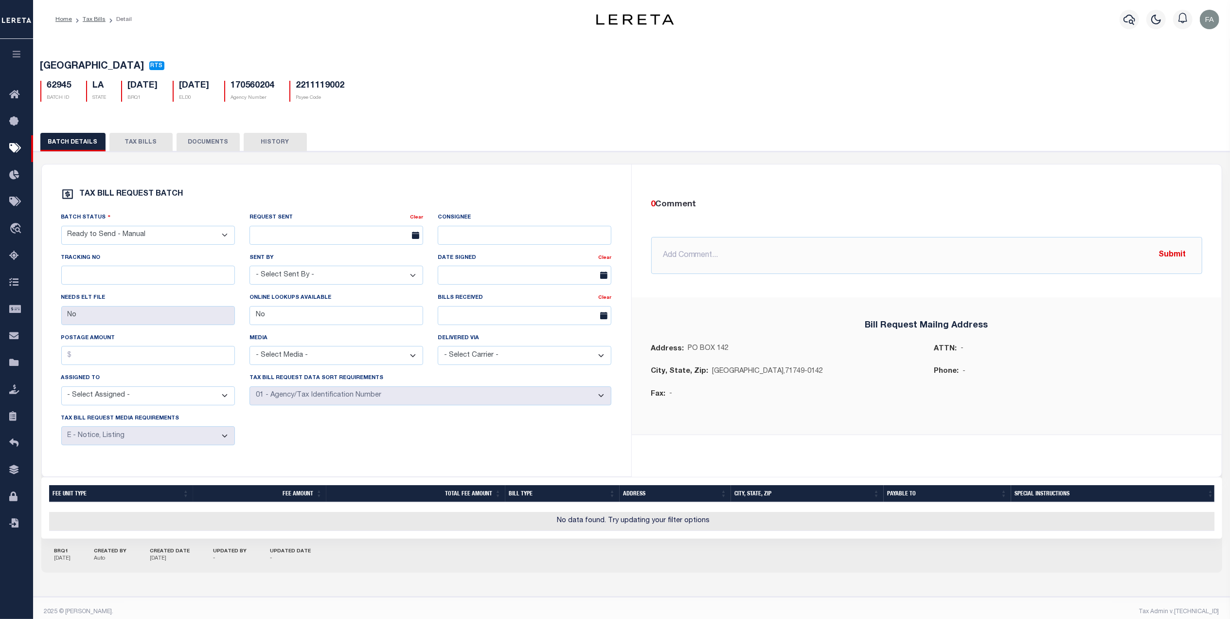
click at [158, 145] on button "TAX BILLS" at bounding box center [140, 142] width 63 height 18
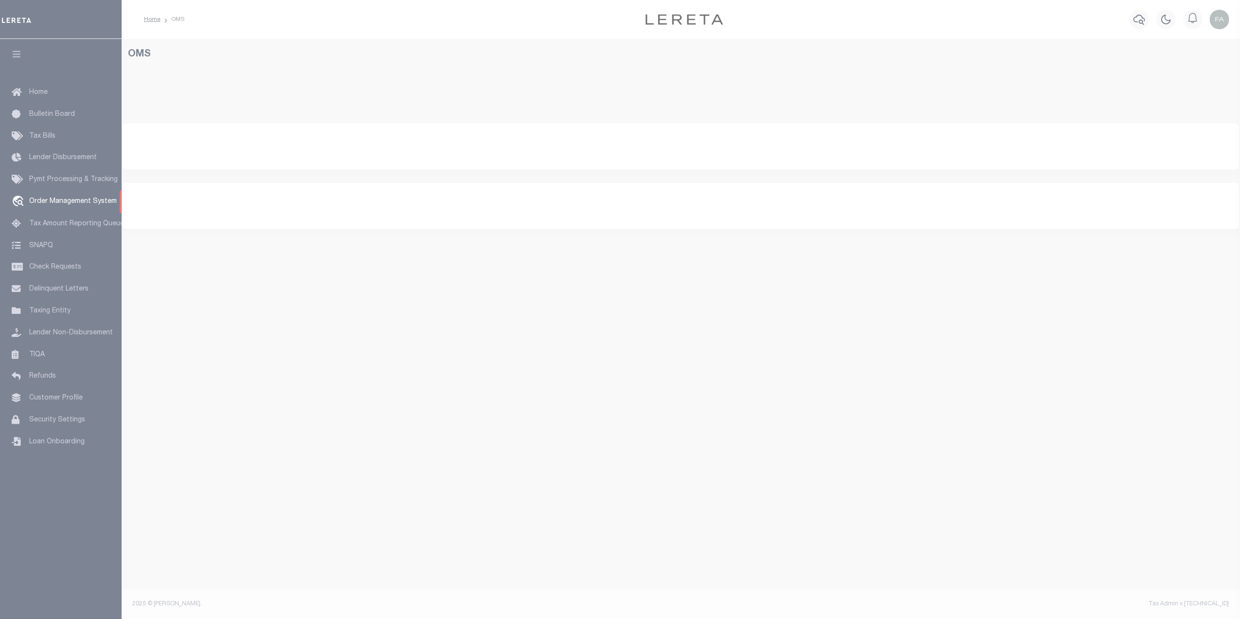
select select "200"
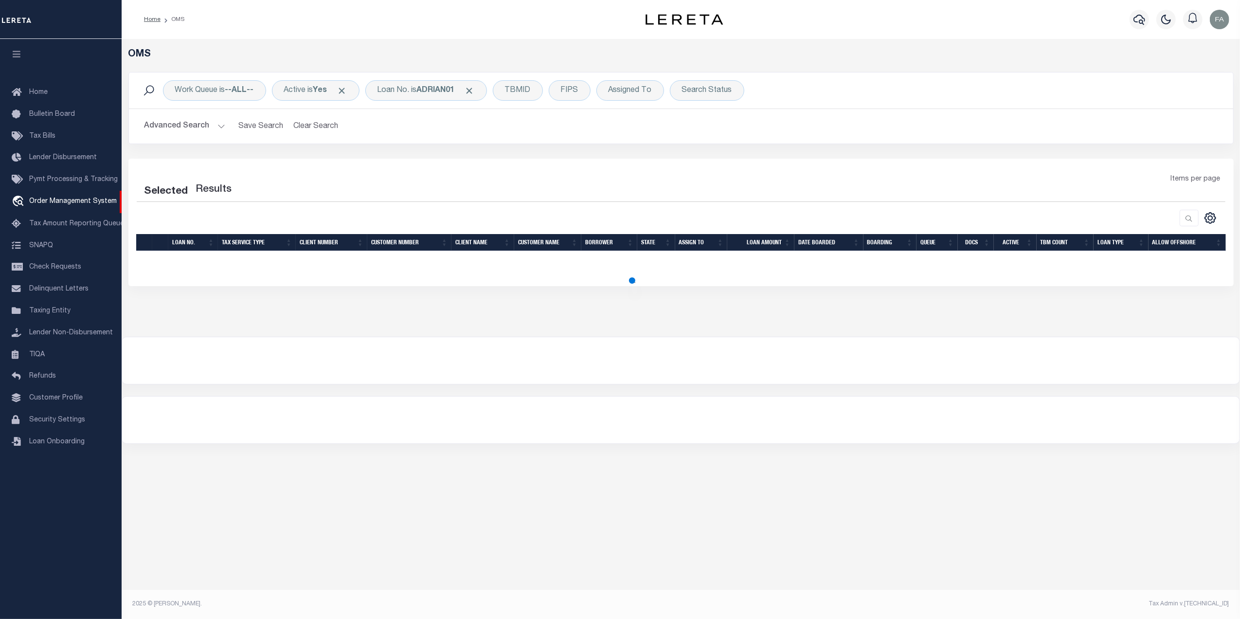
select select "200"
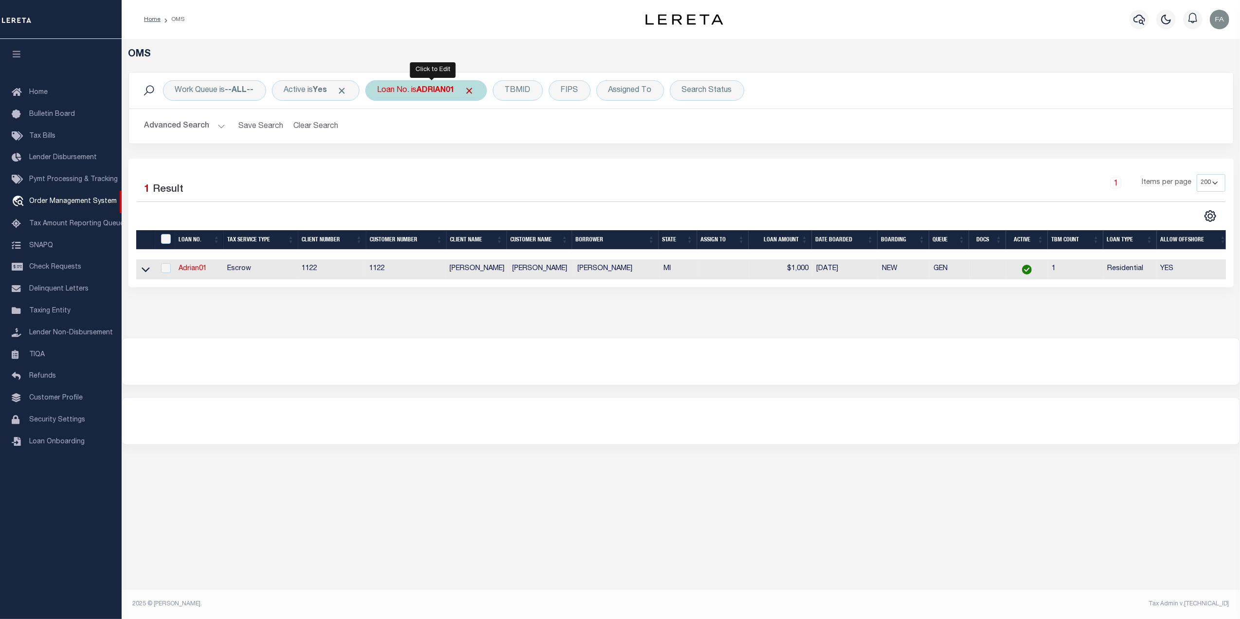
click at [418, 91] on div "Loan No. is ADRIAN01" at bounding box center [426, 90] width 122 height 20
type input "LA01"
click at [510, 154] on input "Apply" at bounding box center [506, 159] width 29 height 16
click at [183, 134] on button "Advanced Search" at bounding box center [184, 126] width 81 height 19
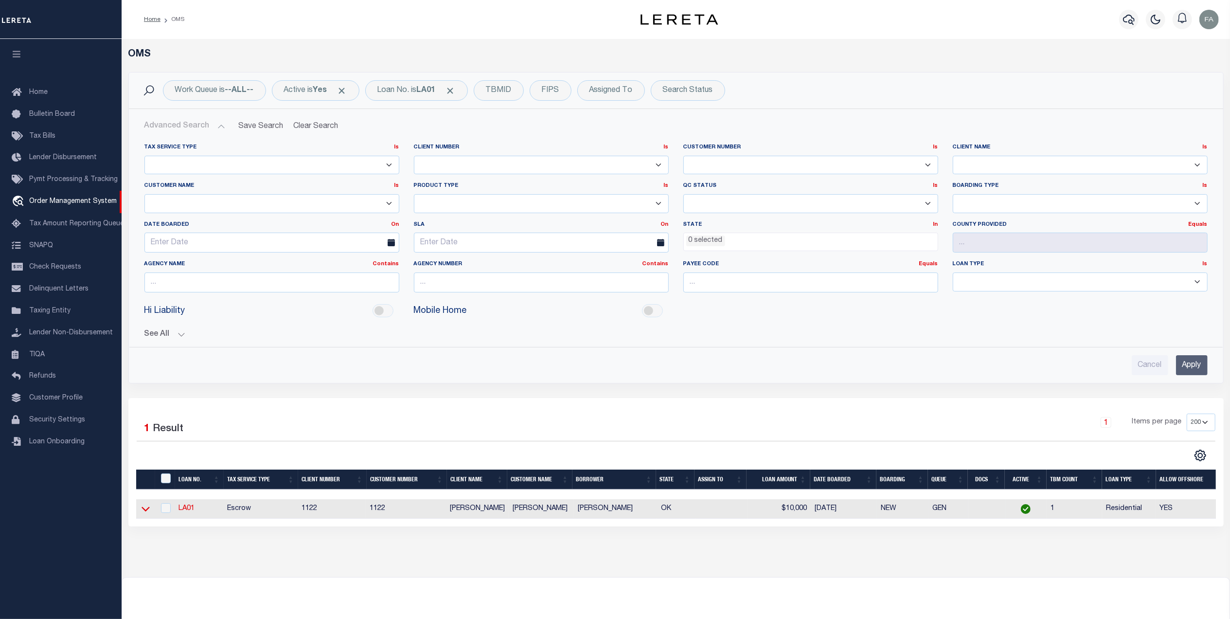
click at [149, 514] on icon at bounding box center [146, 508] width 8 height 10
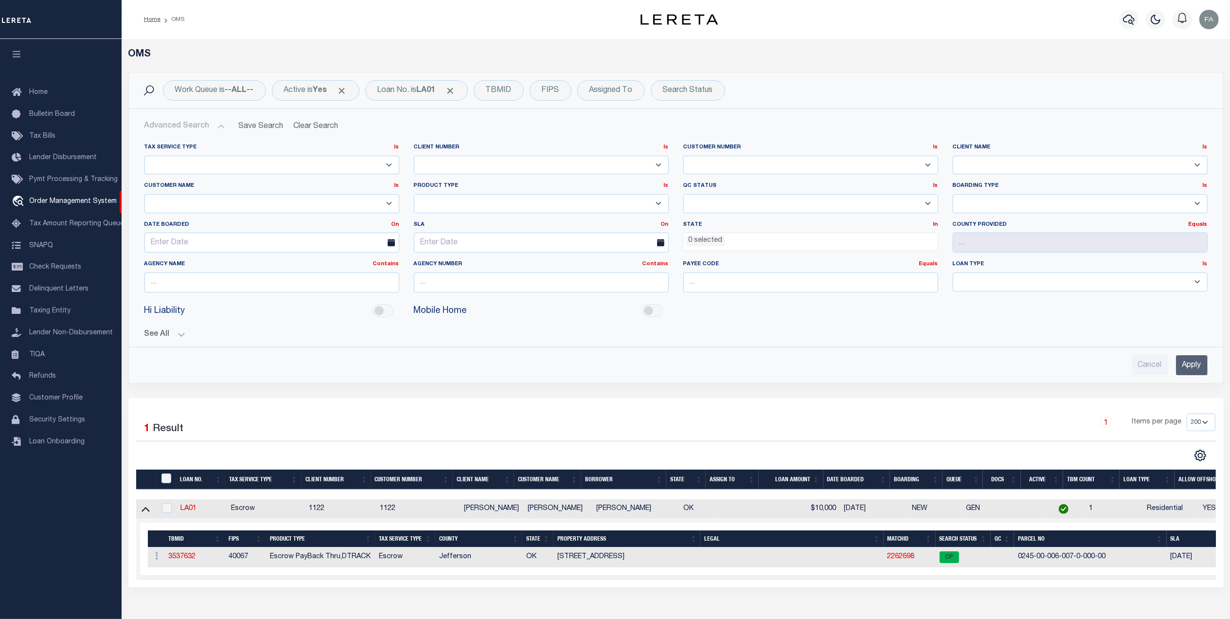
click at [1195, 371] on input "Apply" at bounding box center [1192, 365] width 32 height 20
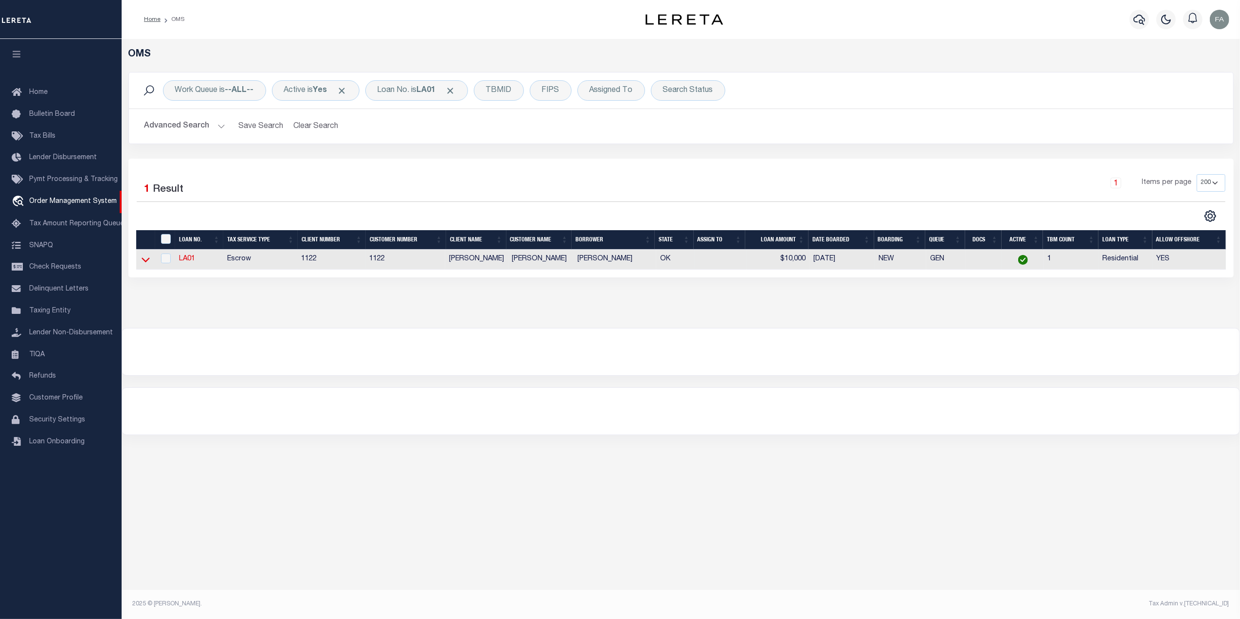
click at [146, 263] on icon at bounding box center [146, 260] width 8 height 5
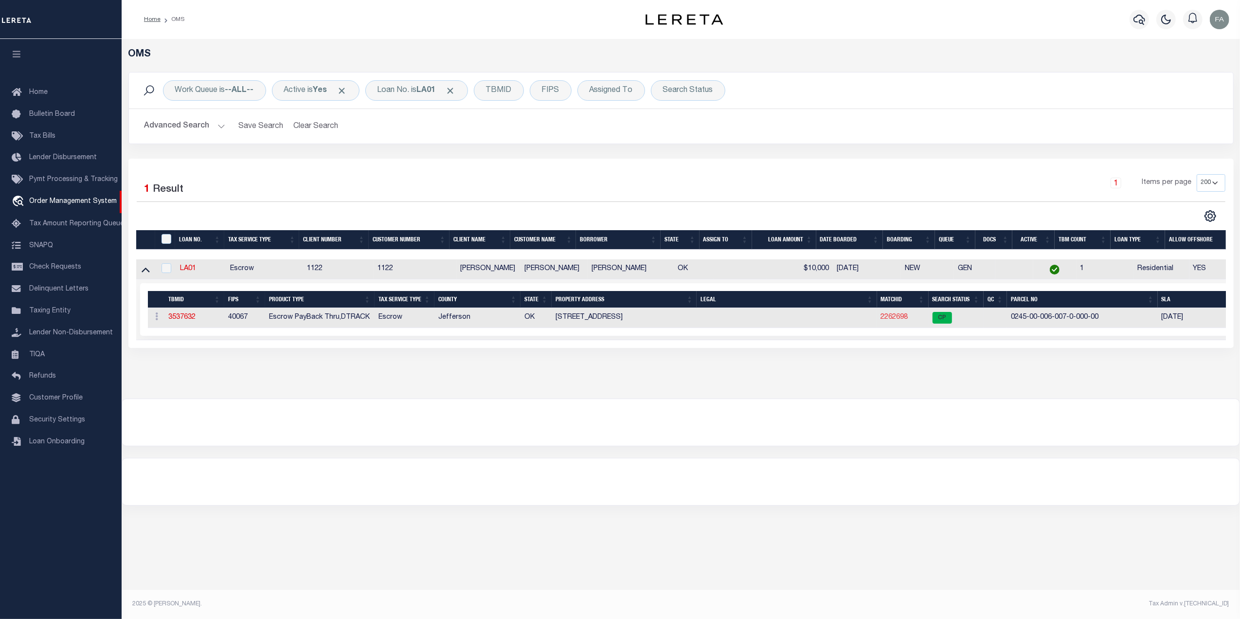
click at [899, 316] on link "2262698" at bounding box center [894, 317] width 27 height 7
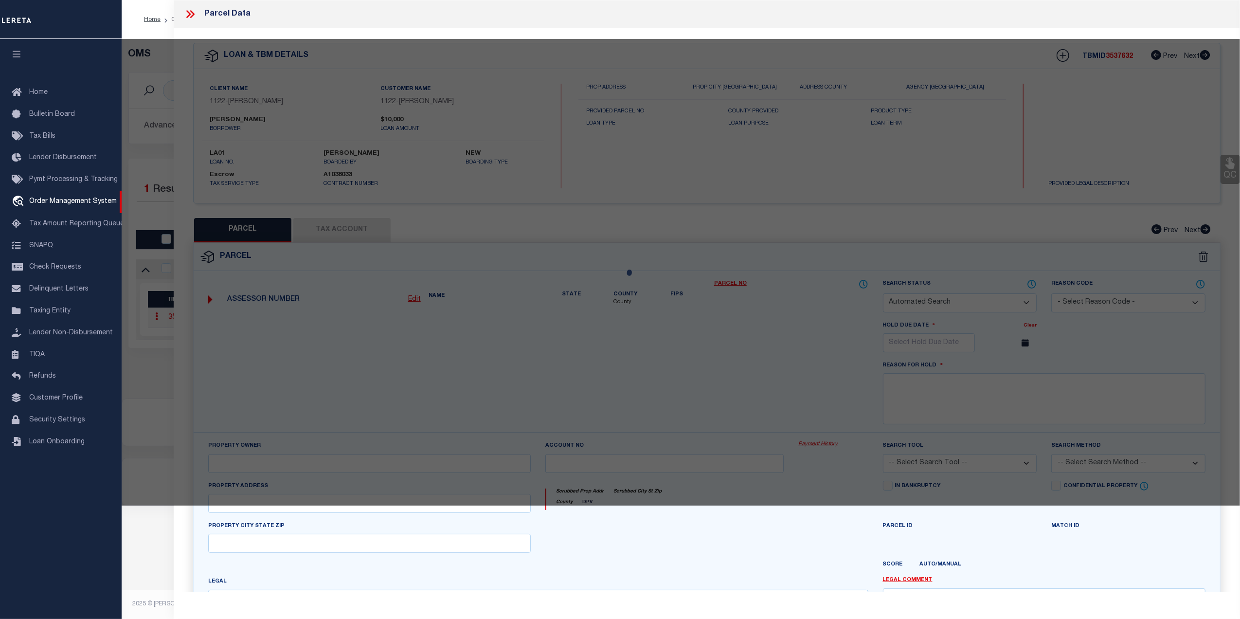
checkbox input "false"
select select "CP"
type input "RICHARDSON,DYLAN ZACHARY"
select select "ATL"
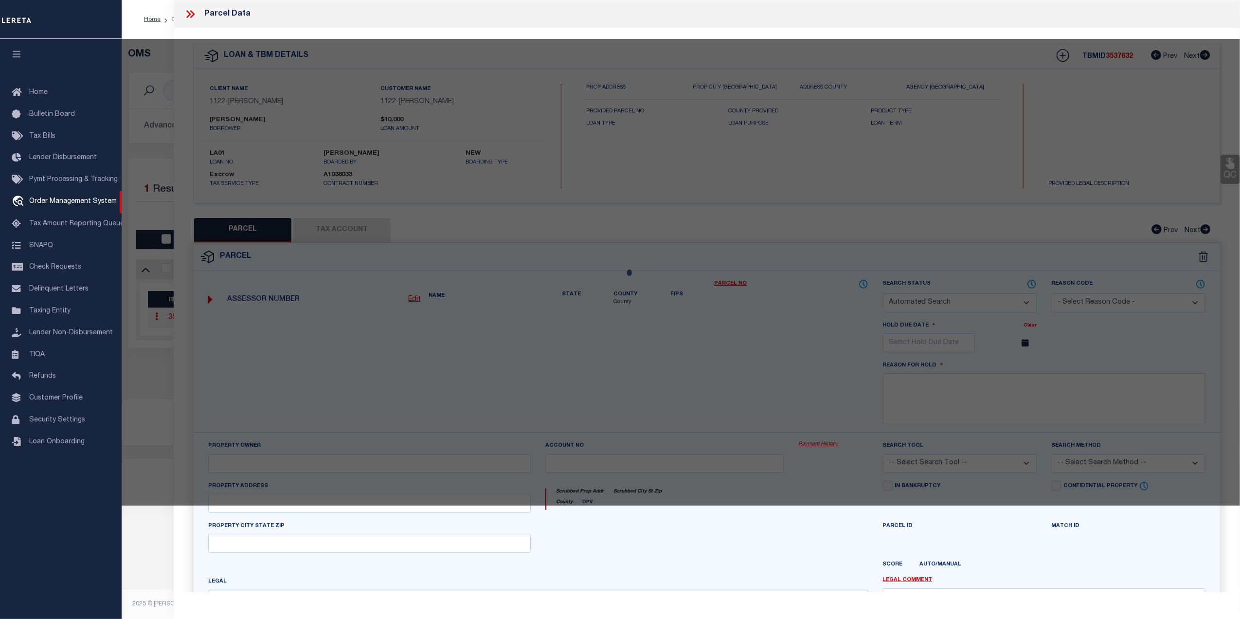
select select "ADD"
type input "605 E MONROE ST"
checkbox input "false"
type input "WAURIKA, OK 73573"
type textarea "LOT 7 BLK 6 STONE ADD WAURIKA (LOT SIZE .222 AC/ 9,670')"
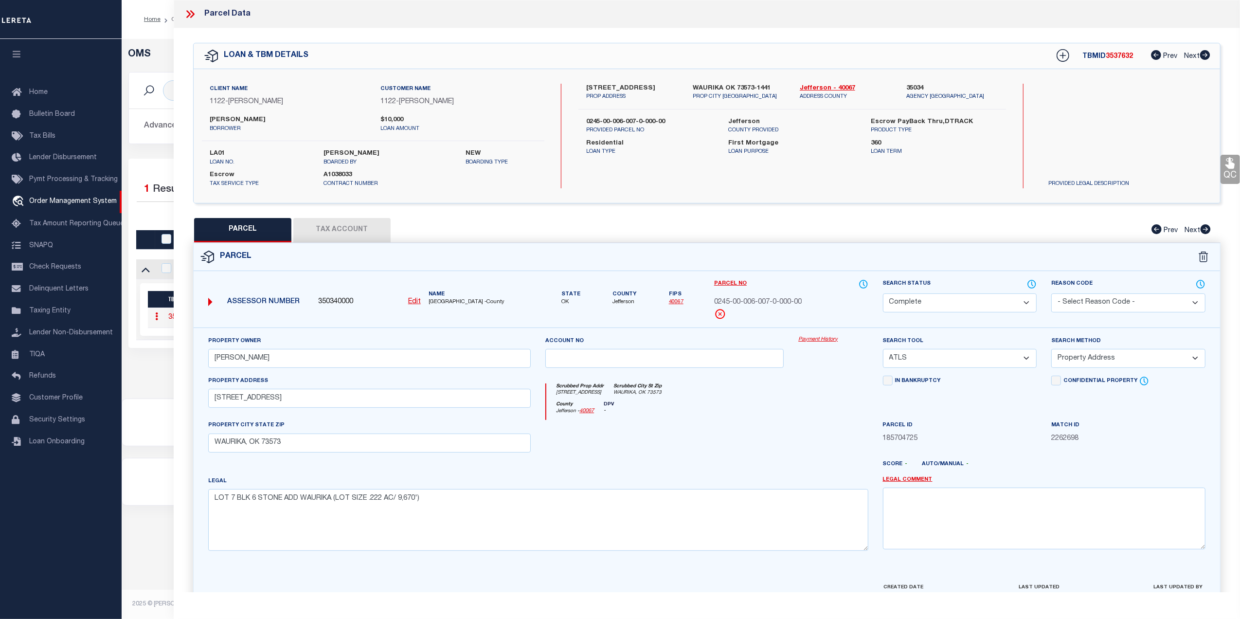
click at [340, 301] on span "350340000" at bounding box center [335, 302] width 35 height 11
copy span "350340000"
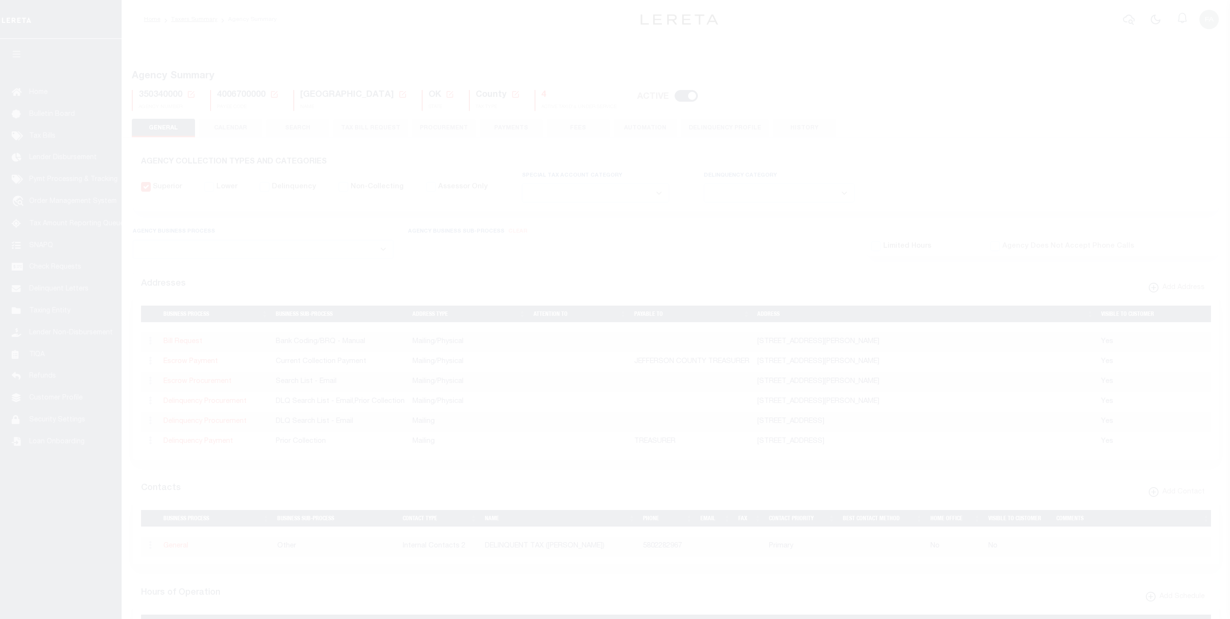
select select
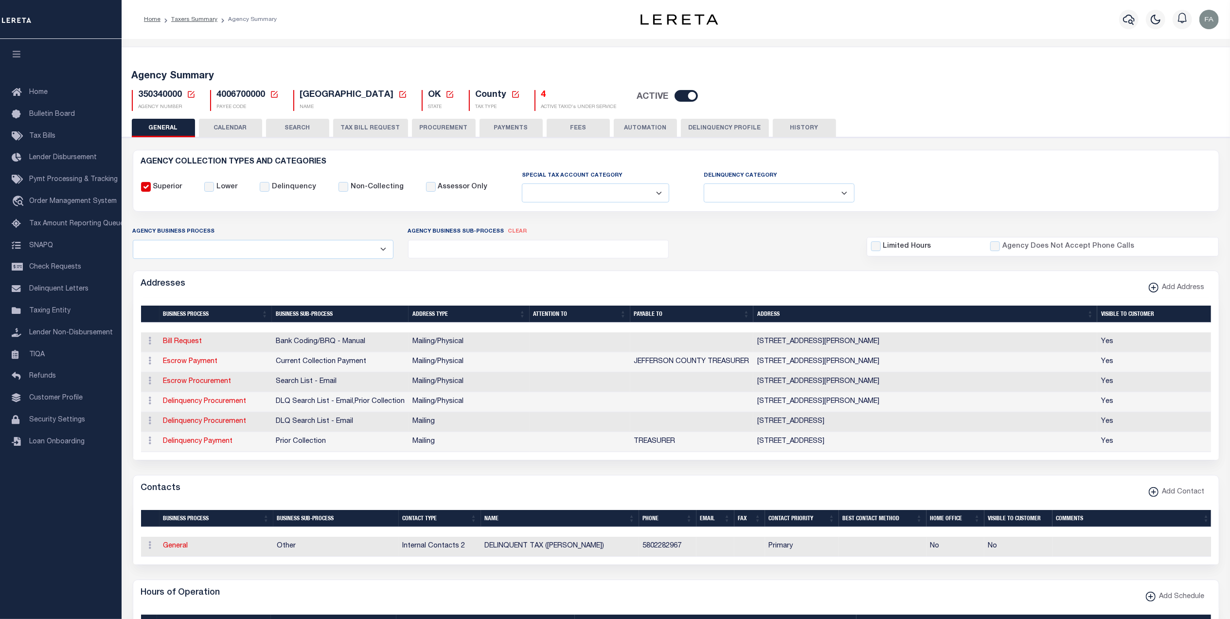
click at [229, 129] on button "CALENDAR" at bounding box center [230, 128] width 63 height 18
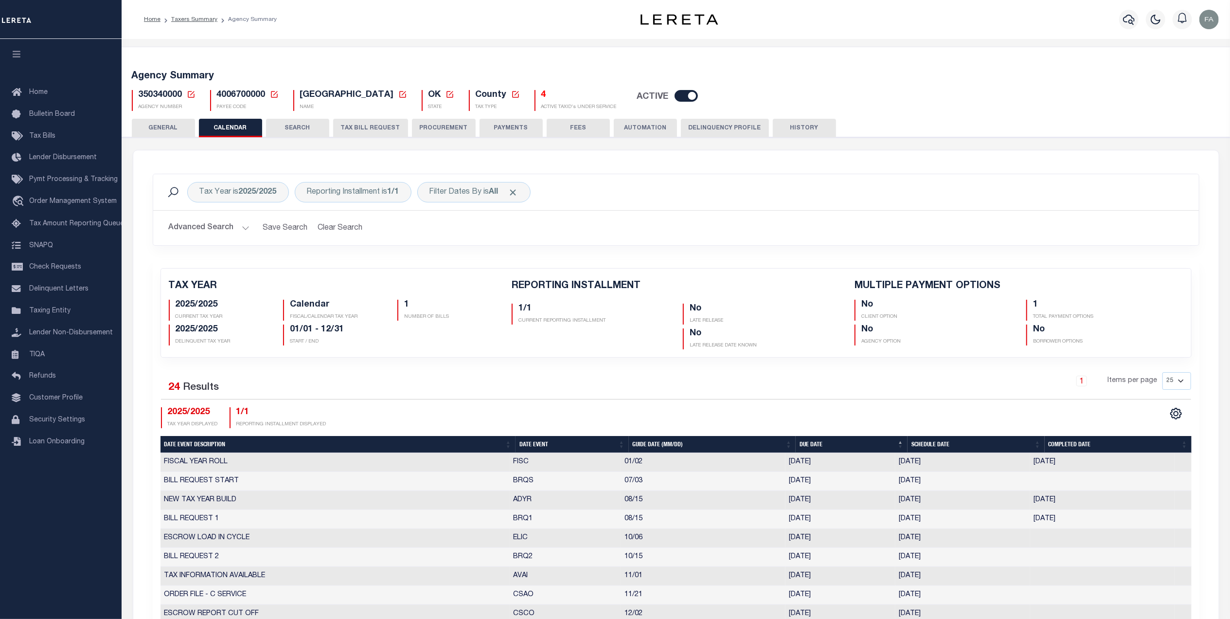
checkbox input "false"
type input "1"
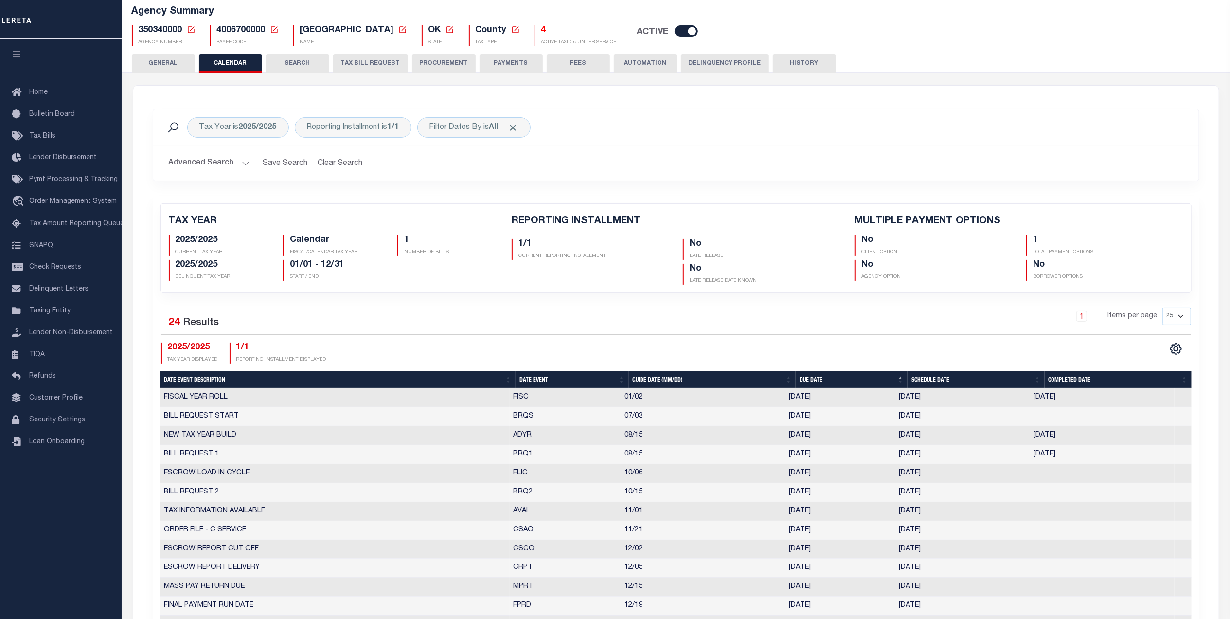
scroll to position [129, 0]
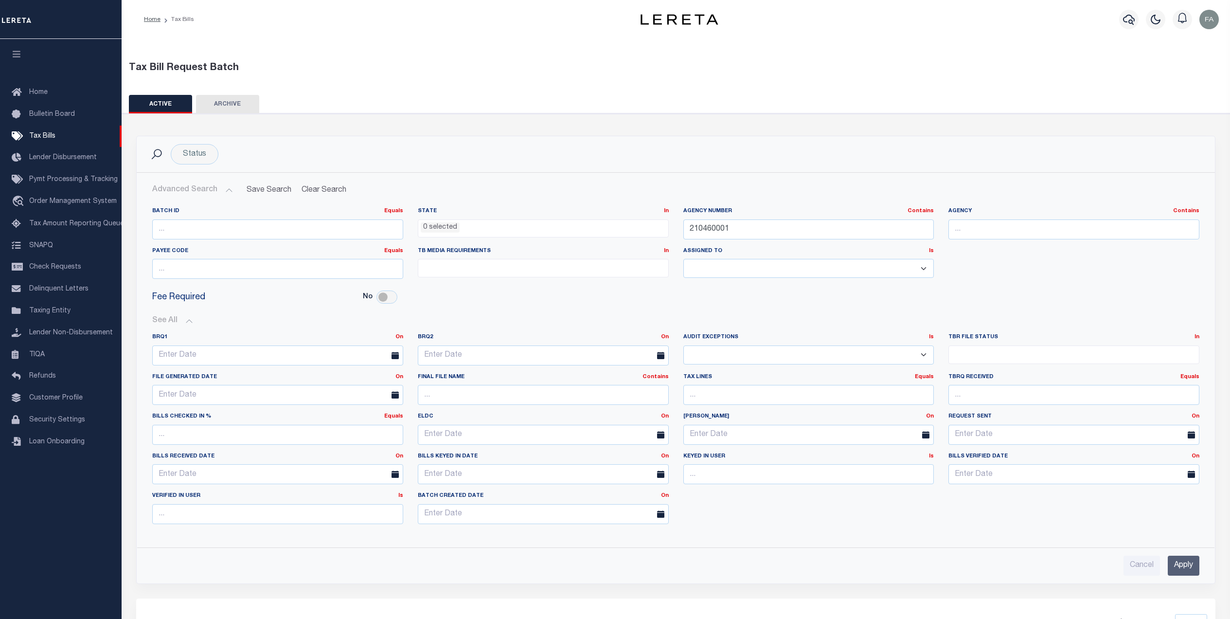
select select
paste input "350340000"
type input "350340000"
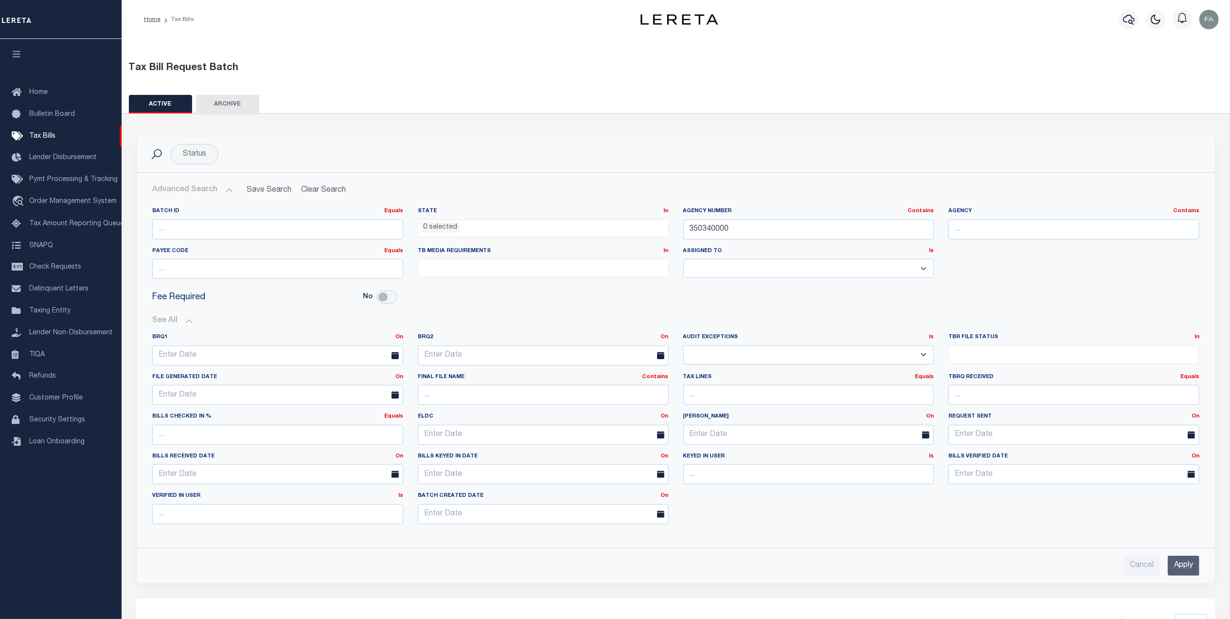
click at [1192, 572] on input "Apply" at bounding box center [1184, 565] width 32 height 20
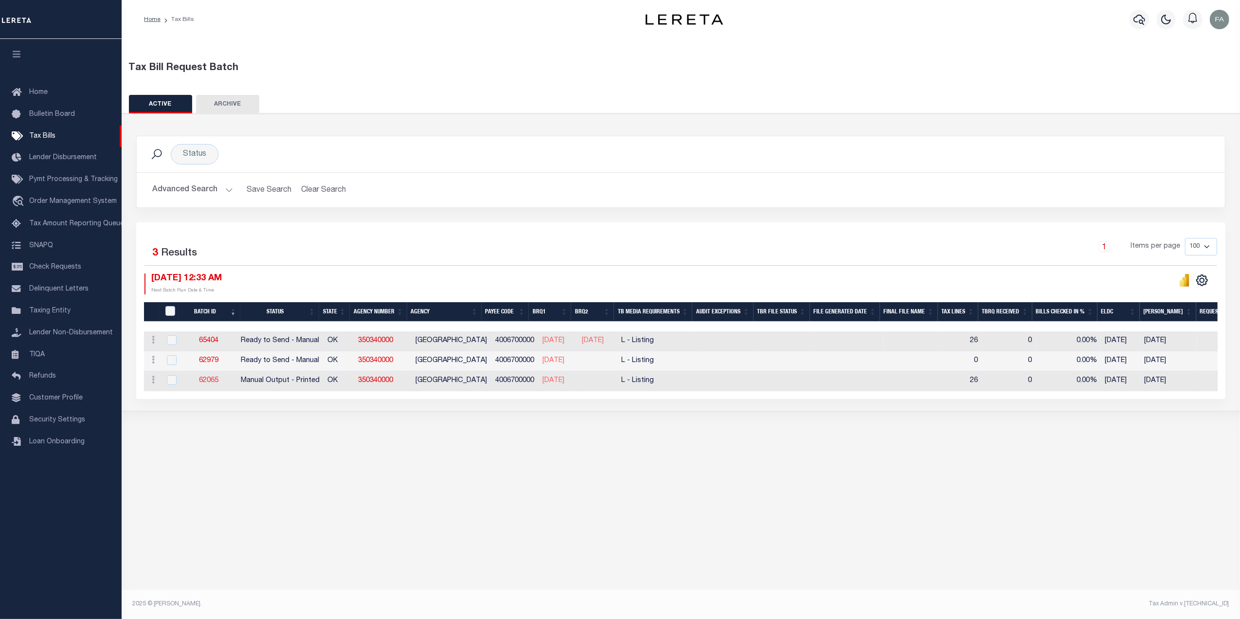
click at [208, 379] on link "62065" at bounding box center [208, 380] width 19 height 7
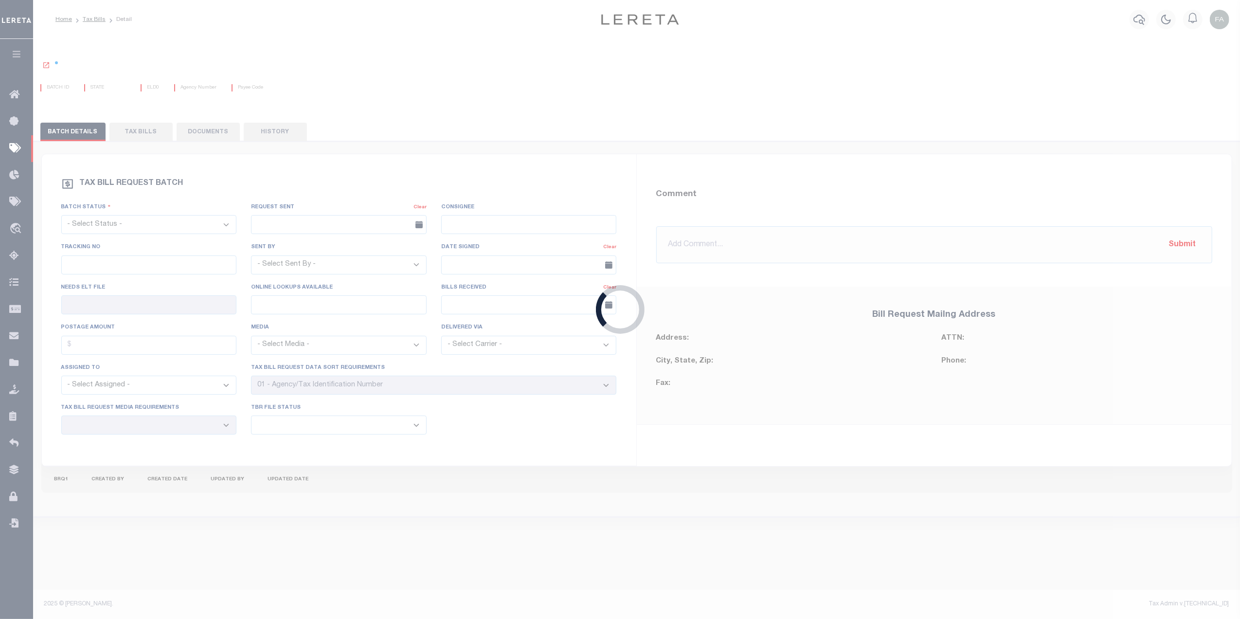
select select "PRT"
type input "No"
type input "Yes"
select select "29"
select select "20"
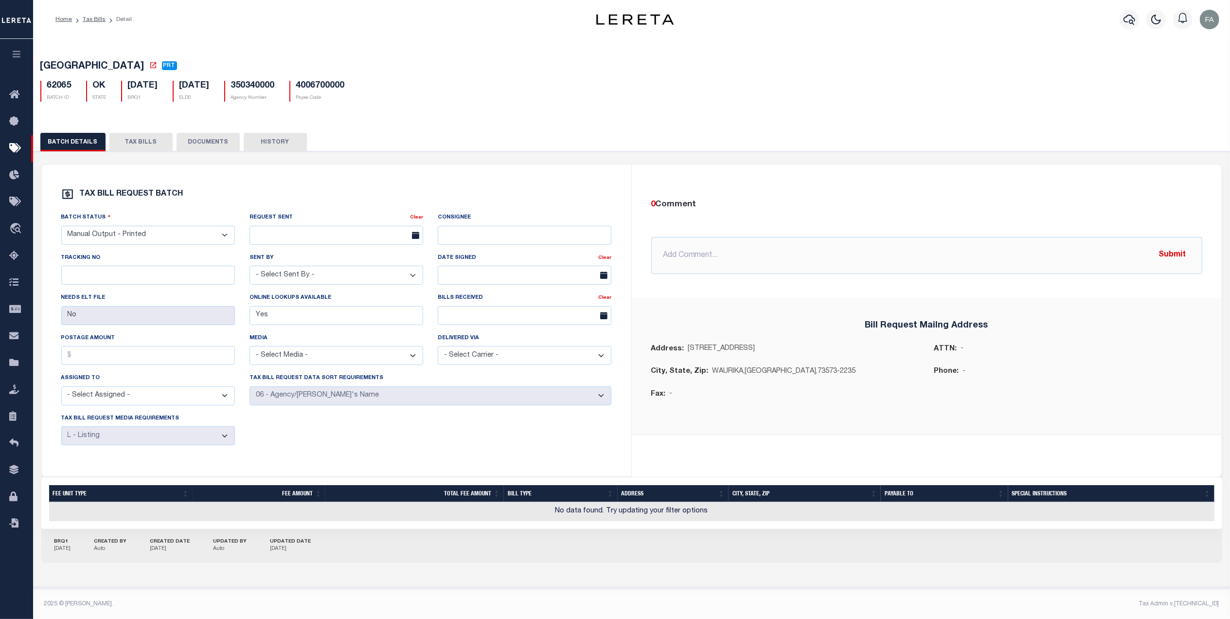
click at [131, 146] on button "TAX BILLS" at bounding box center [140, 142] width 63 height 18
select select
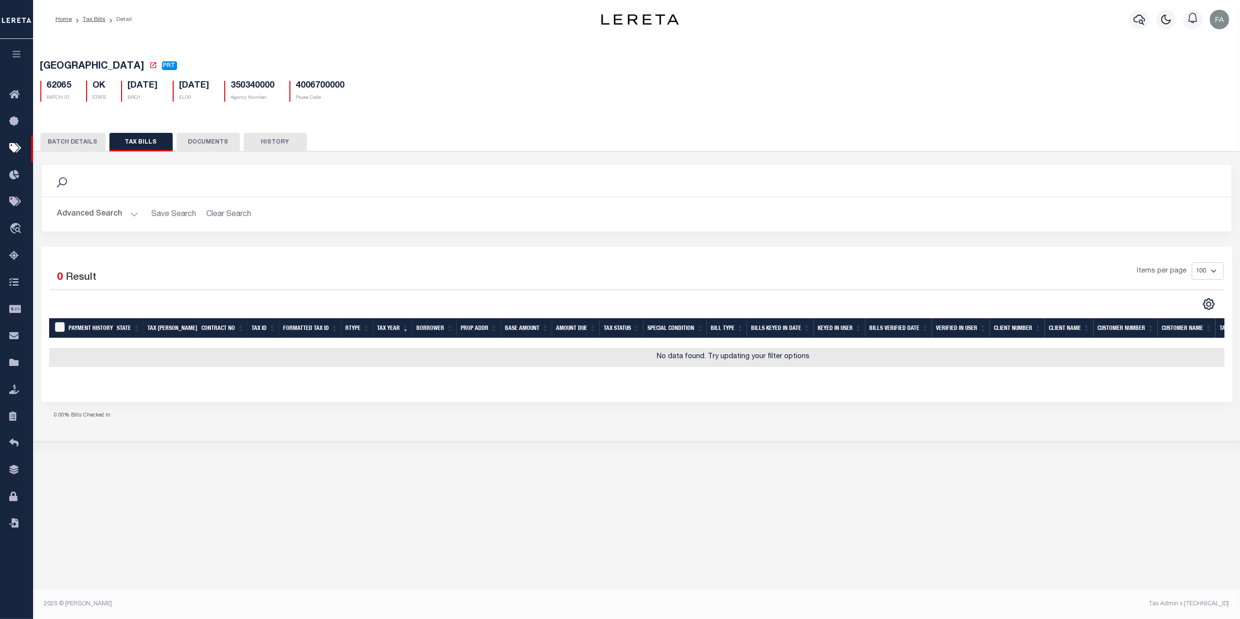
click at [100, 206] on div "Advanced Search Save Search Clear Search TaxBillTabTable_dynamictable_____Defau…" at bounding box center [637, 214] width 1190 height 35
click at [94, 224] on button "Advanced Search" at bounding box center [97, 214] width 81 height 19
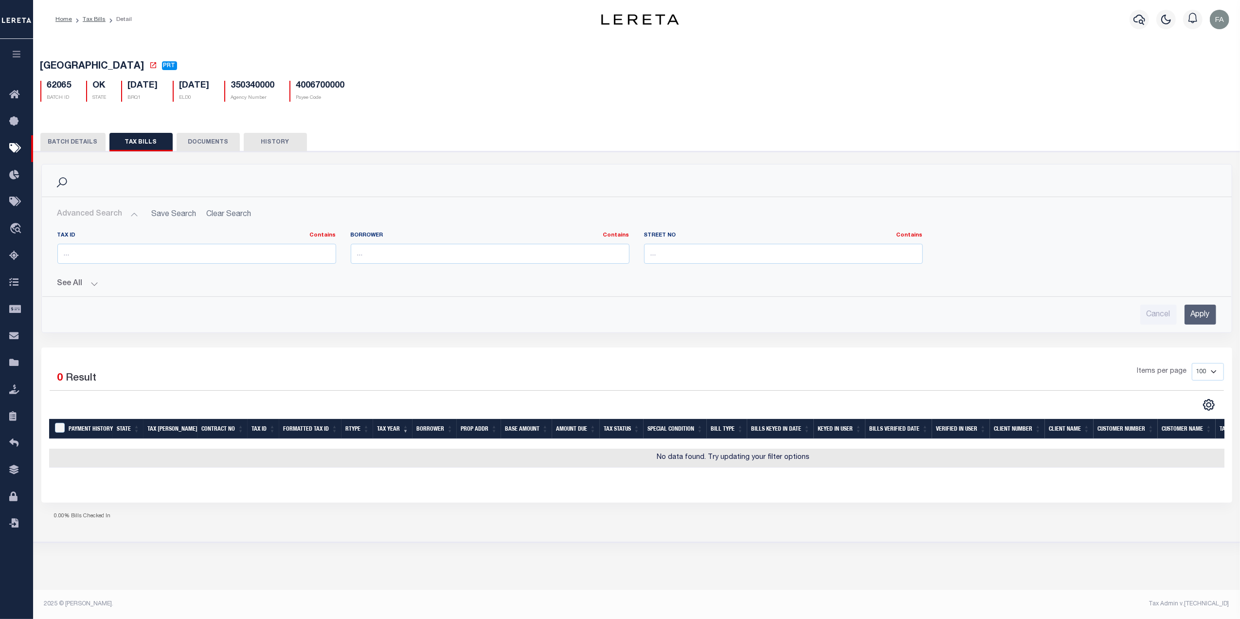
click at [78, 296] on div "Tax Id Contains Contains Is Borrower Contains Contains Is Contains" at bounding box center [637, 274] width 1174 height 101
click at [86, 285] on button "See All" at bounding box center [636, 283] width 1158 height 9
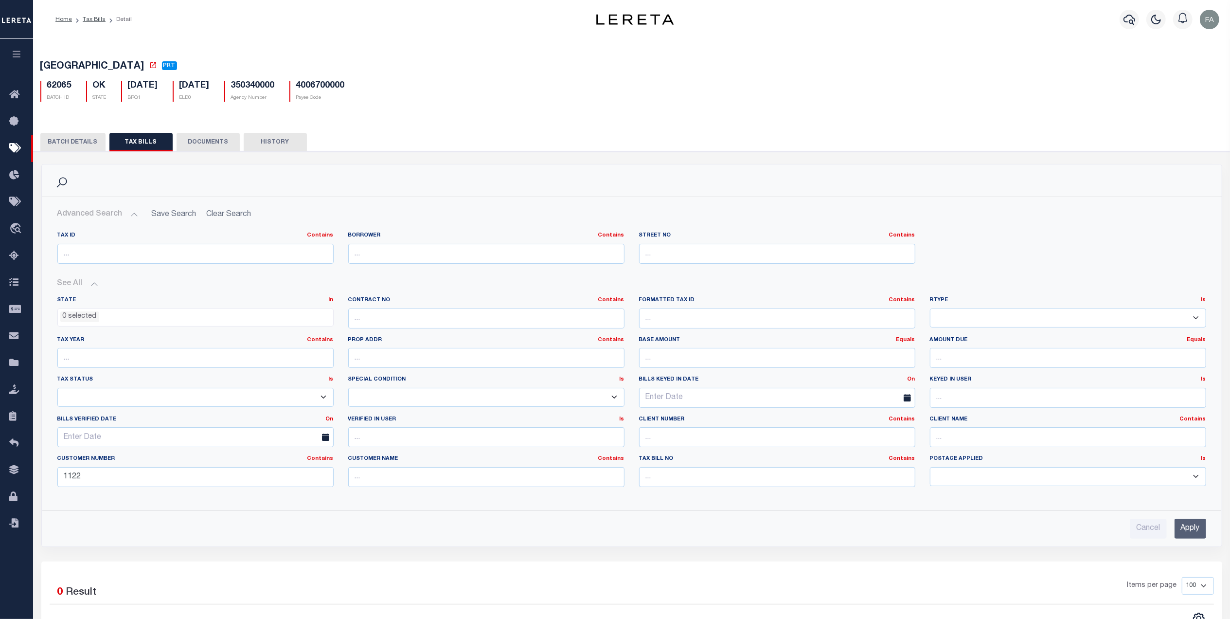
click at [75, 151] on button "BATCH DETAILS" at bounding box center [72, 142] width 65 height 18
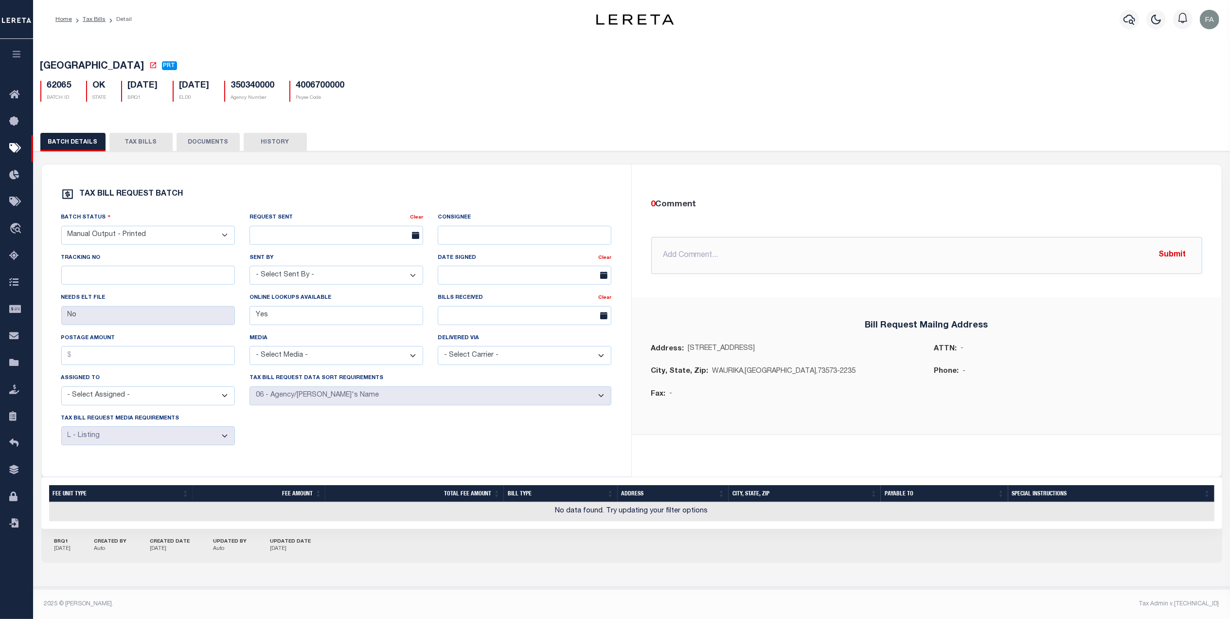
scroll to position [6, 0]
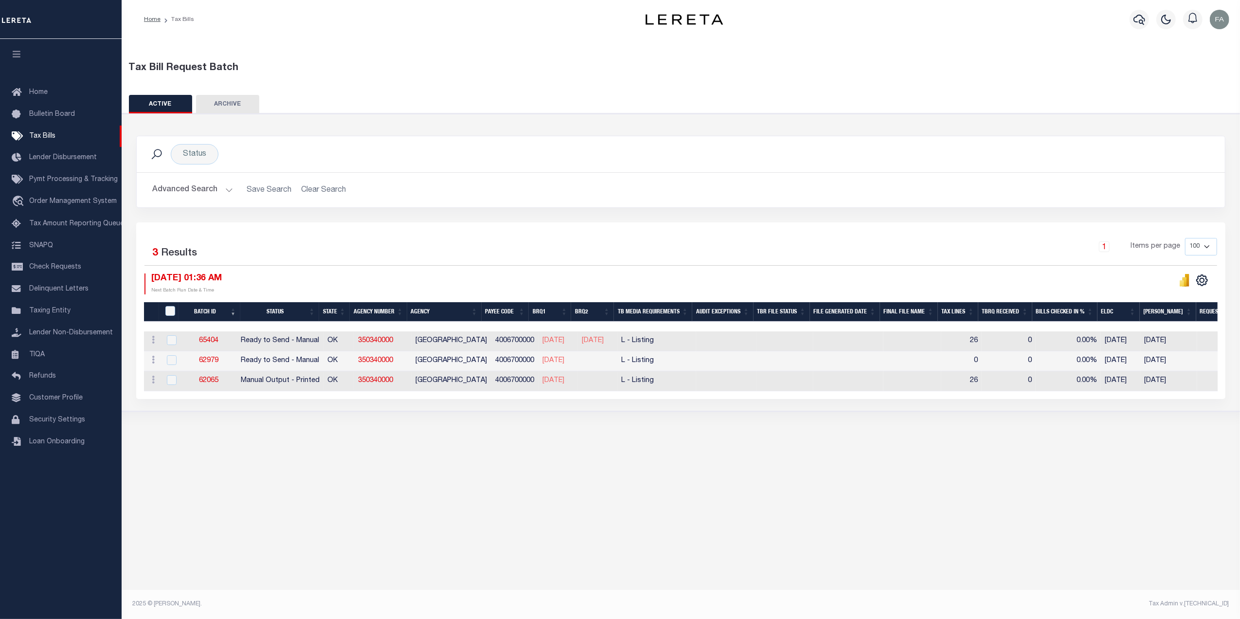
click at [188, 192] on button "Advanced Search" at bounding box center [192, 189] width 81 height 19
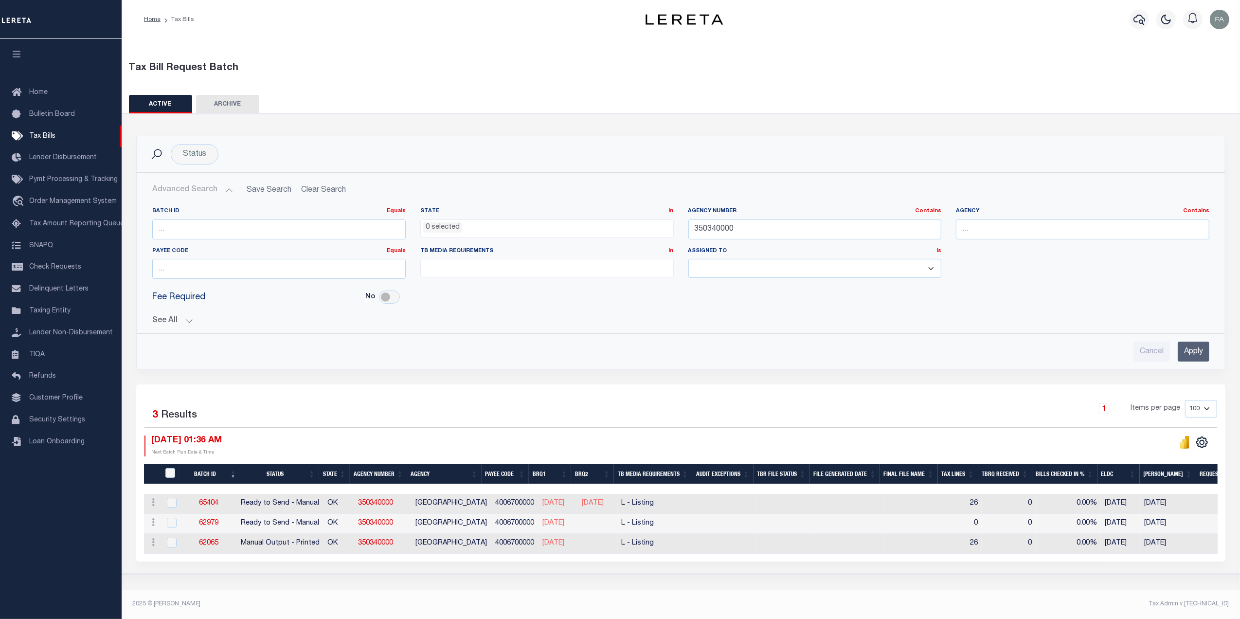
click at [1198, 355] on input "Apply" at bounding box center [1193, 351] width 32 height 20
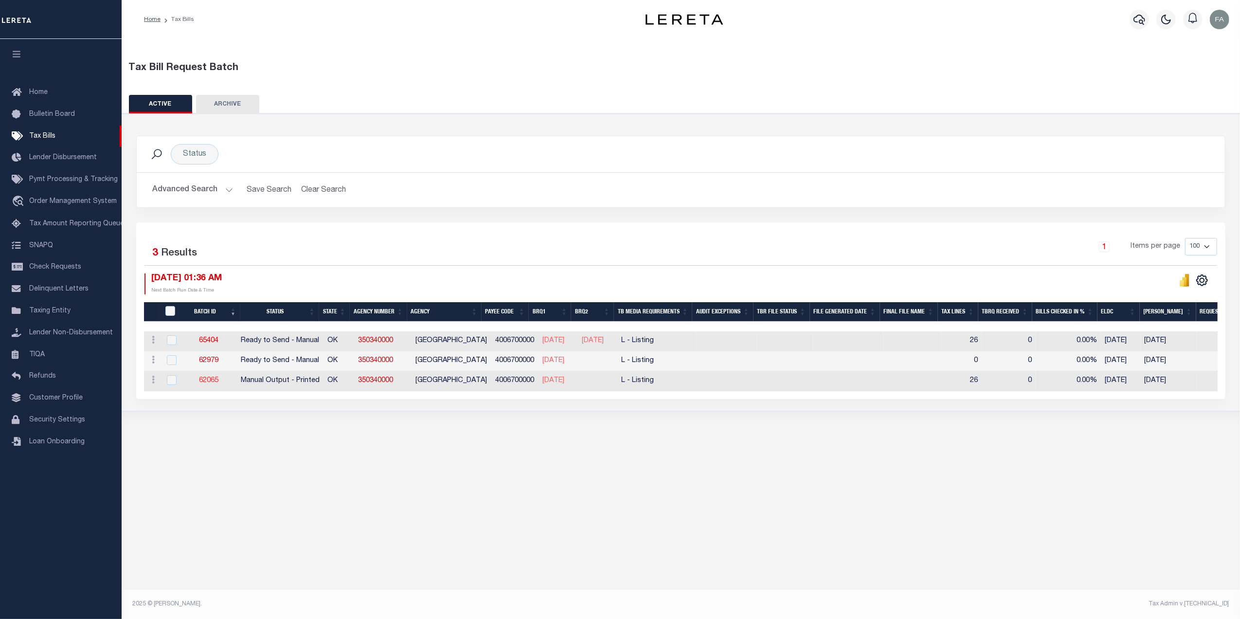
click at [211, 381] on link "62065" at bounding box center [208, 380] width 19 height 7
checkbox input "true"
select select "PRT"
type input "No"
type input "Yes"
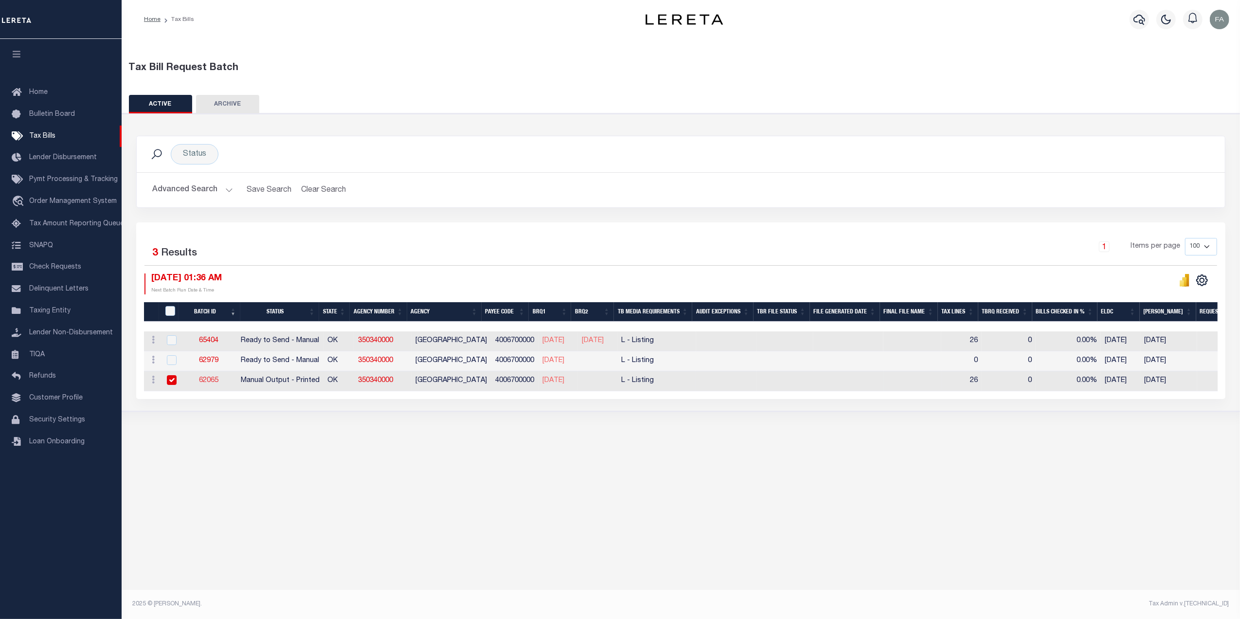
select select "29"
select select "20"
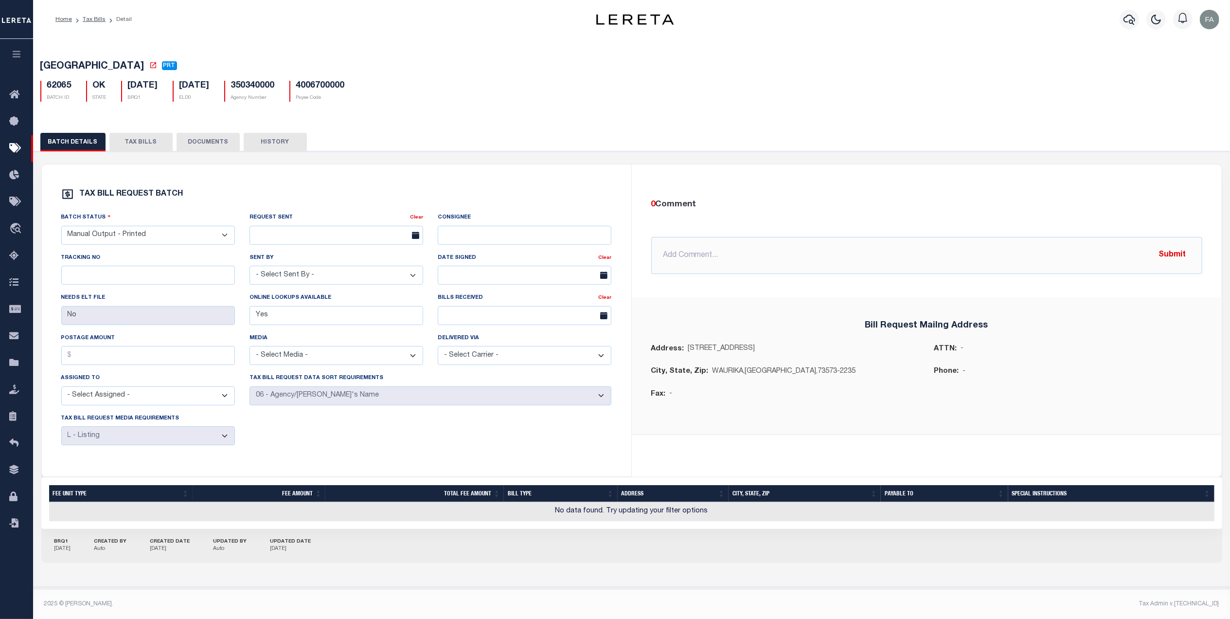
click at [146, 146] on button "TAX BILLS" at bounding box center [140, 142] width 63 height 18
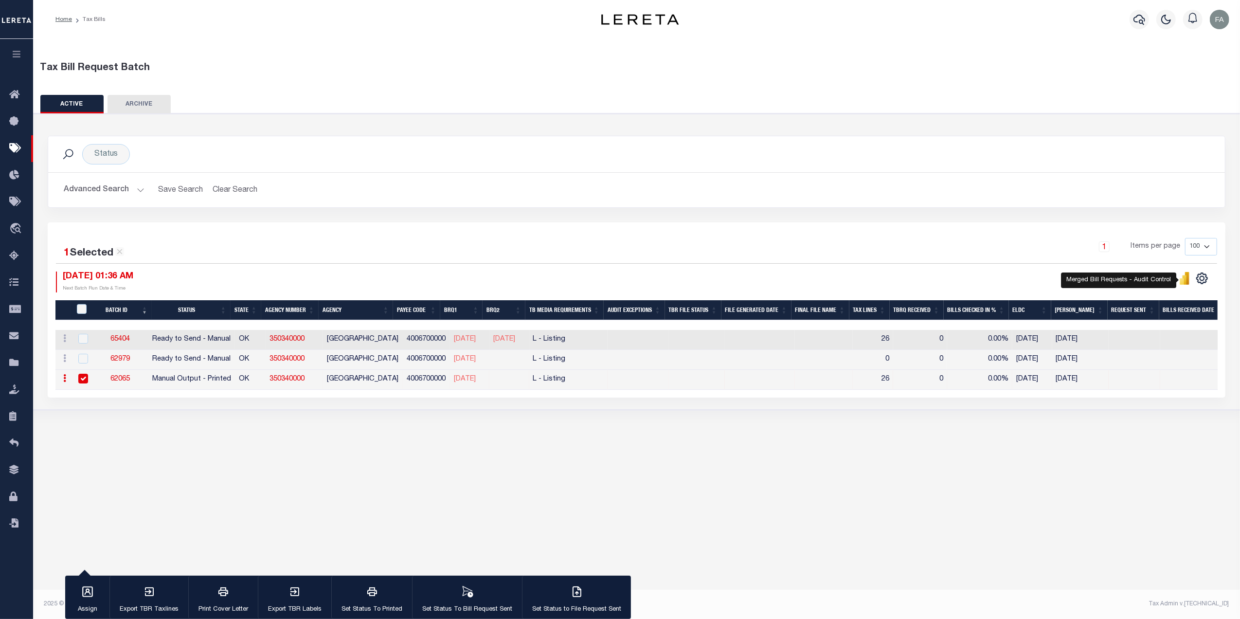
click at [1182, 283] on icon "" at bounding box center [1181, 281] width 4 height 6
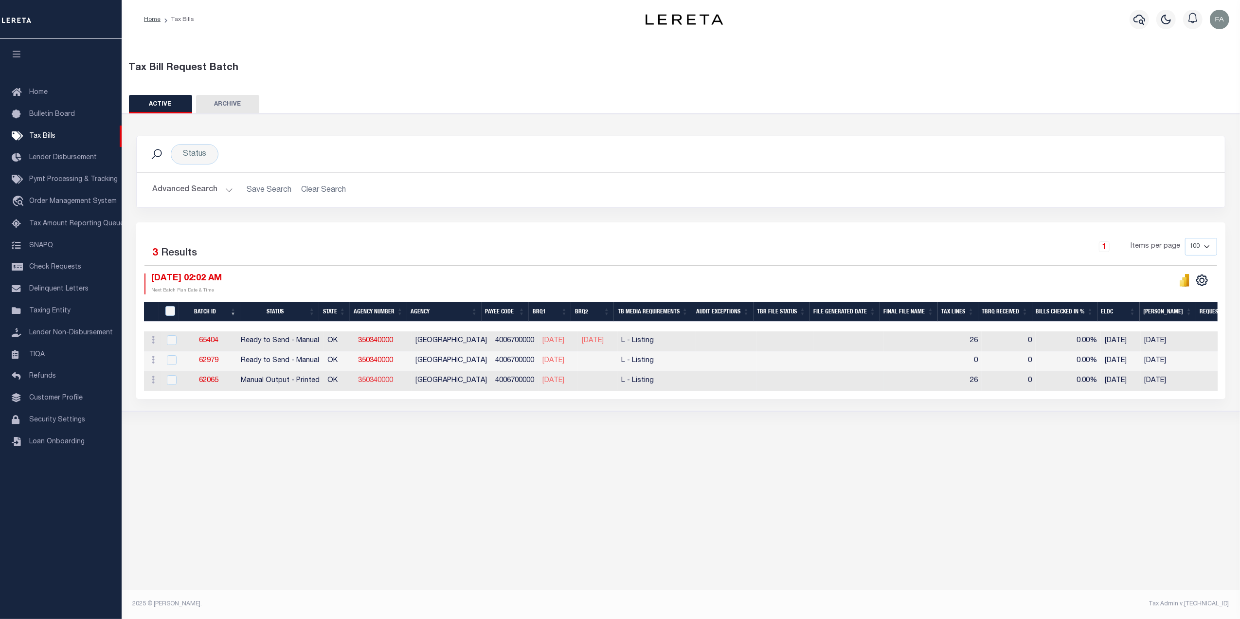
click at [393, 383] on link "350340000" at bounding box center [375, 380] width 35 height 7
checkbox input "true"
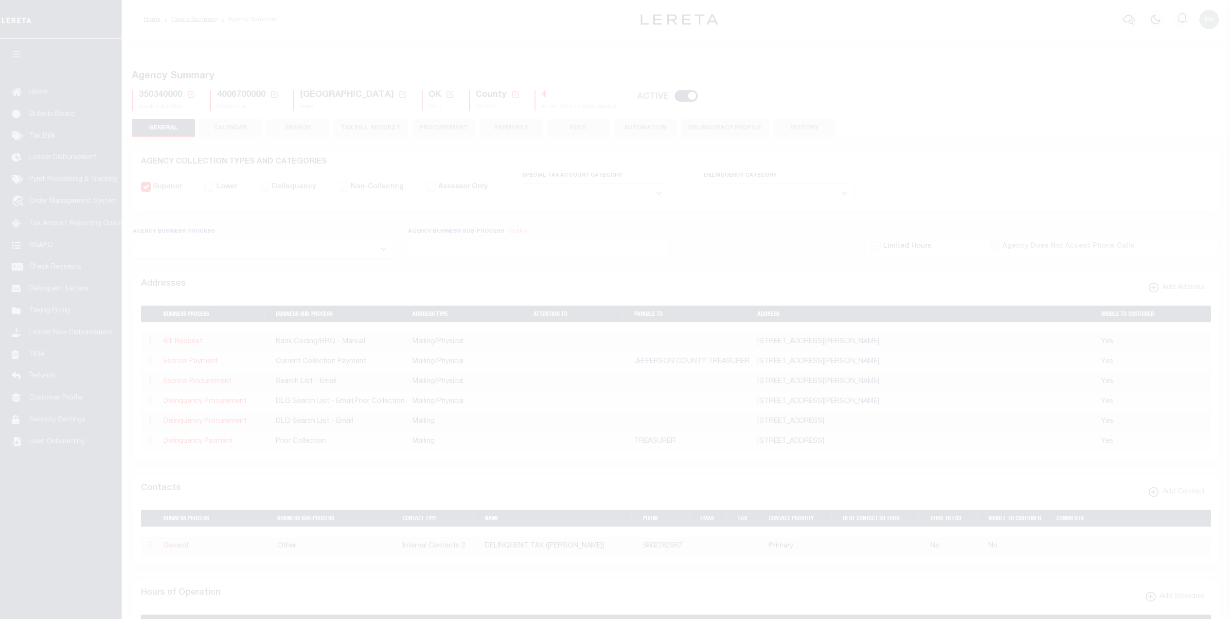
select select
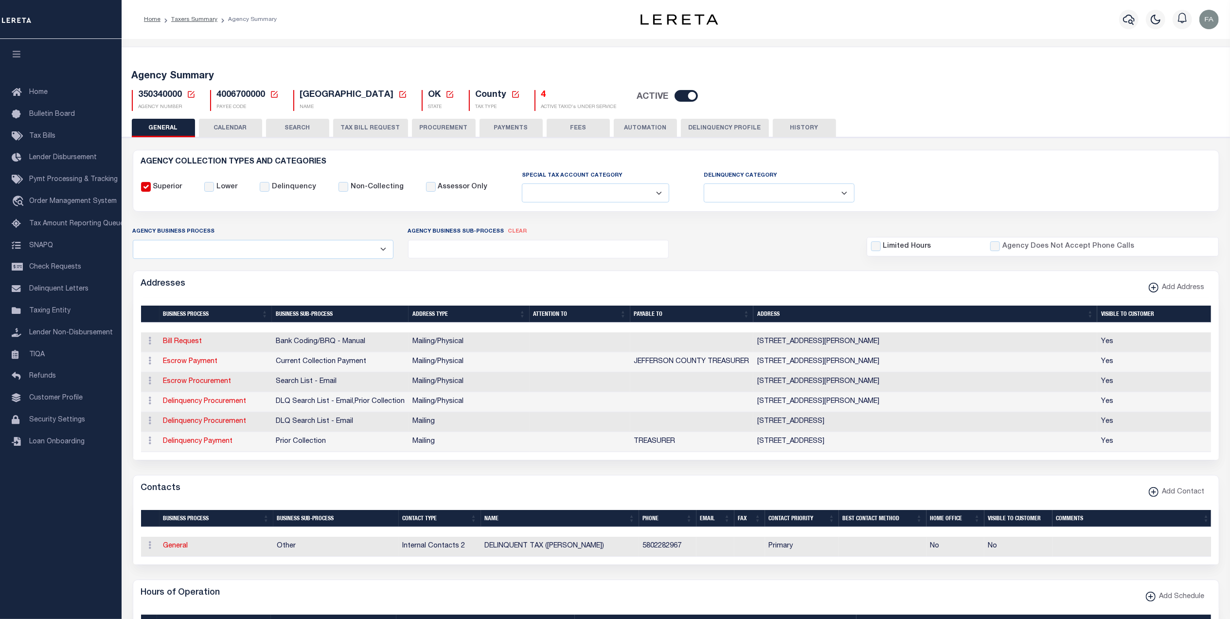
click at [314, 130] on button "SEARCH" at bounding box center [297, 128] width 63 height 18
click at [374, 127] on button "TAX BILL REQUEST" at bounding box center [370, 128] width 75 height 18
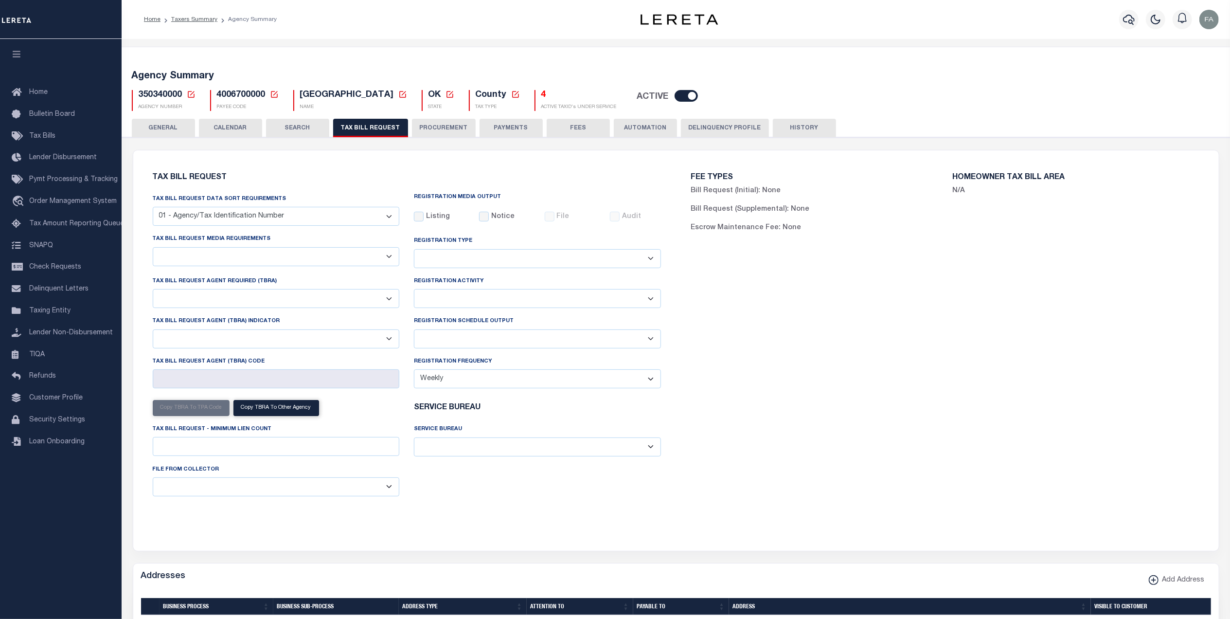
select select "29"
select select "20"
select select "false"
select select "1"
select select
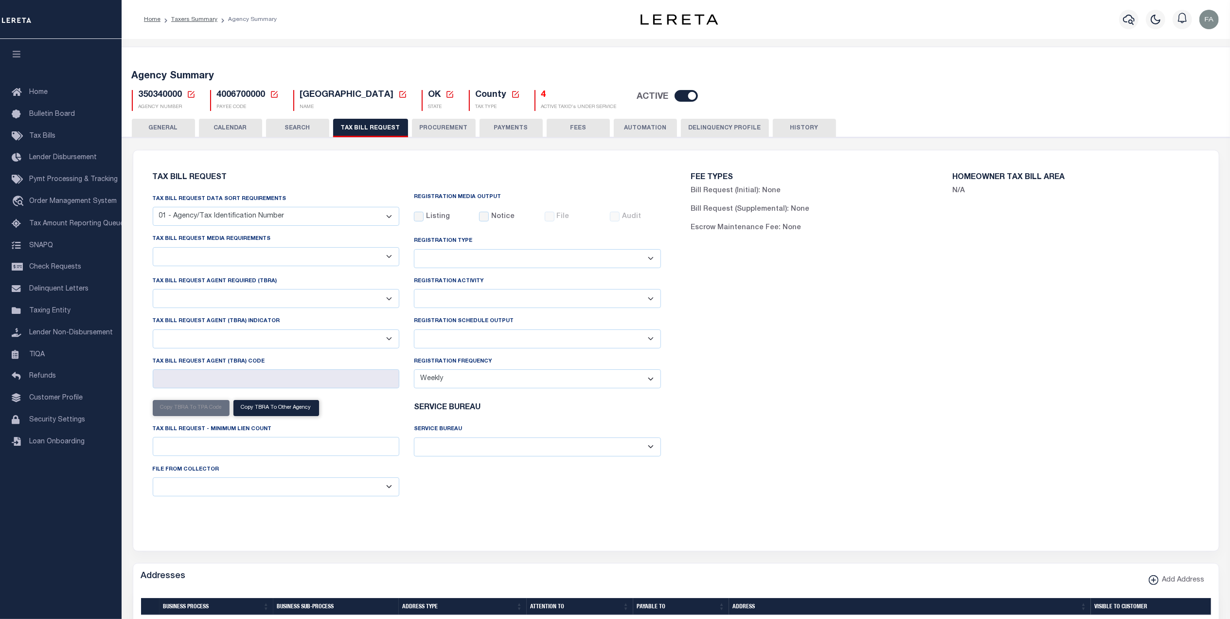
type input "5"
